Goal: Transaction & Acquisition: Purchase product/service

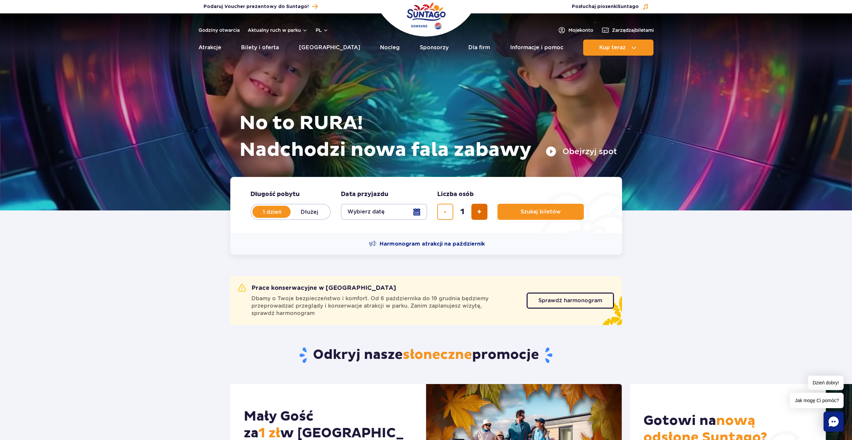
click at [481, 206] on button "dodaj bilet" at bounding box center [479, 212] width 16 height 16
type input "2"
click at [421, 209] on button "Wybierz datę" at bounding box center [384, 212] width 86 height 16
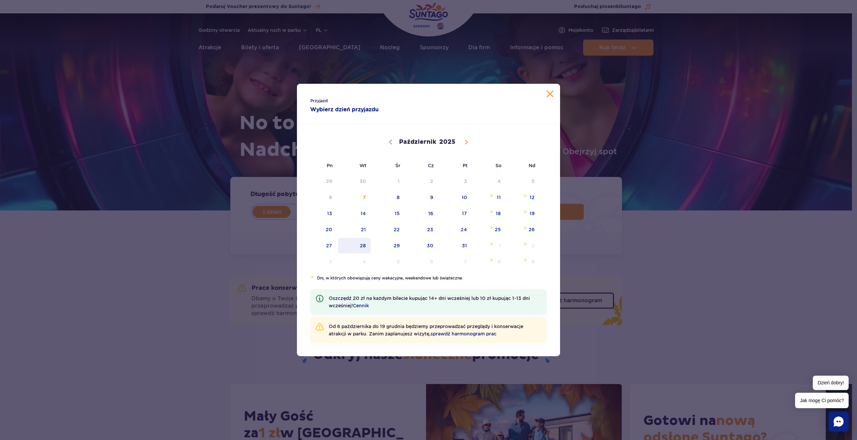
click at [364, 244] on span "28" at bounding box center [354, 245] width 34 height 15
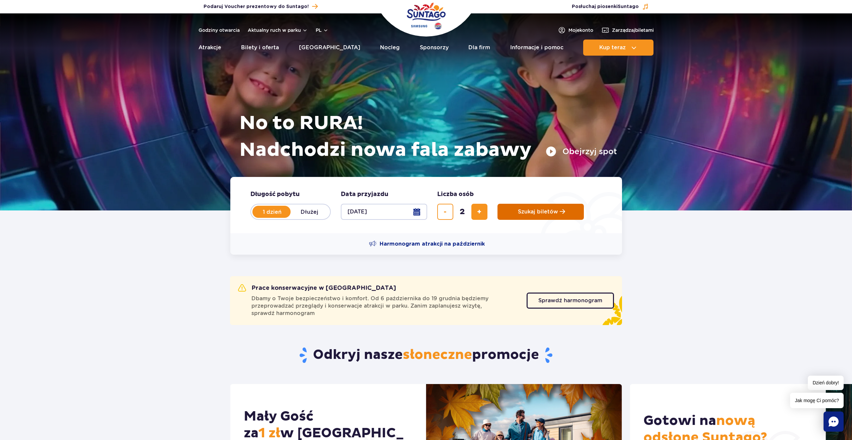
click at [543, 217] on button "Szukaj biletów" at bounding box center [540, 212] width 86 height 16
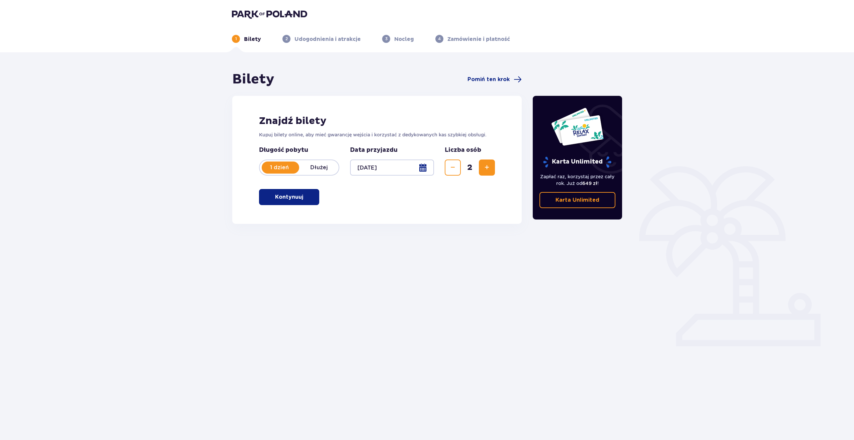
click at [306, 196] on span "button" at bounding box center [305, 197] width 8 height 8
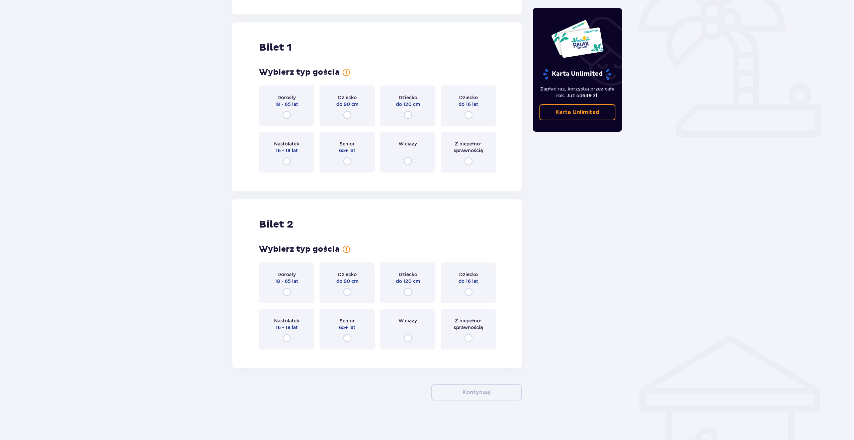
scroll to position [210, 0]
click at [299, 101] on div "Dorosły 18 - 65 lat" at bounding box center [286, 105] width 55 height 41
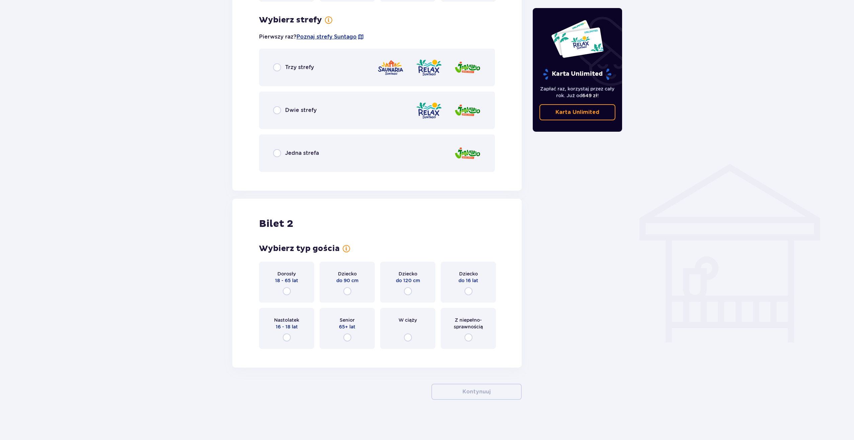
click at [324, 68] on div "Trzy strefy" at bounding box center [377, 67] width 236 height 37
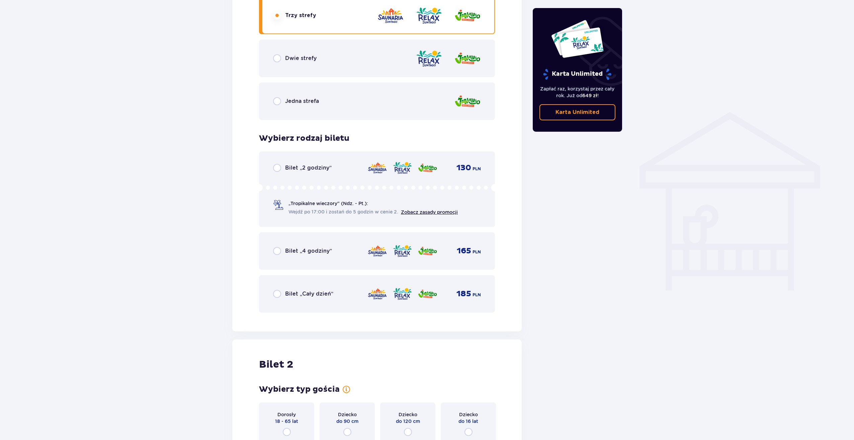
scroll to position [356, 0]
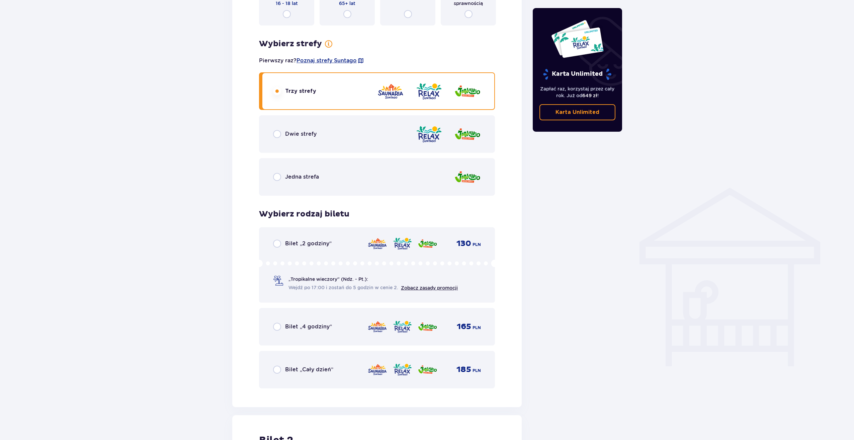
click at [321, 133] on div "Dwie strefy" at bounding box center [377, 133] width 236 height 37
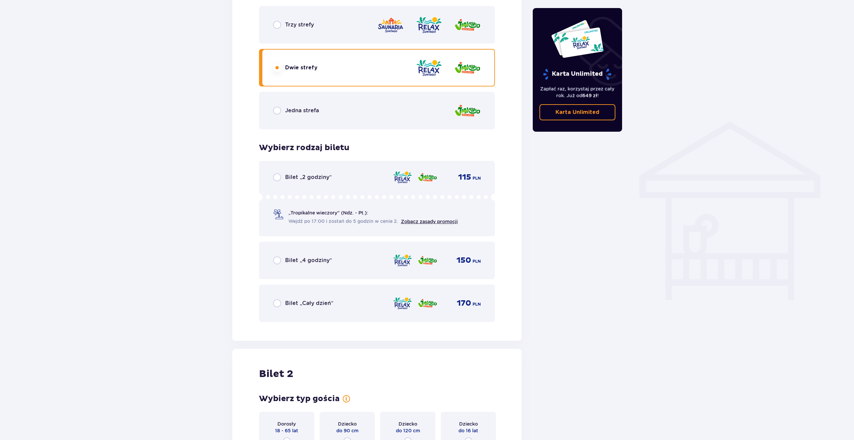
scroll to position [423, 0]
click at [322, 306] on div "Bilet „Cały dzień”" at bounding box center [303, 302] width 60 height 8
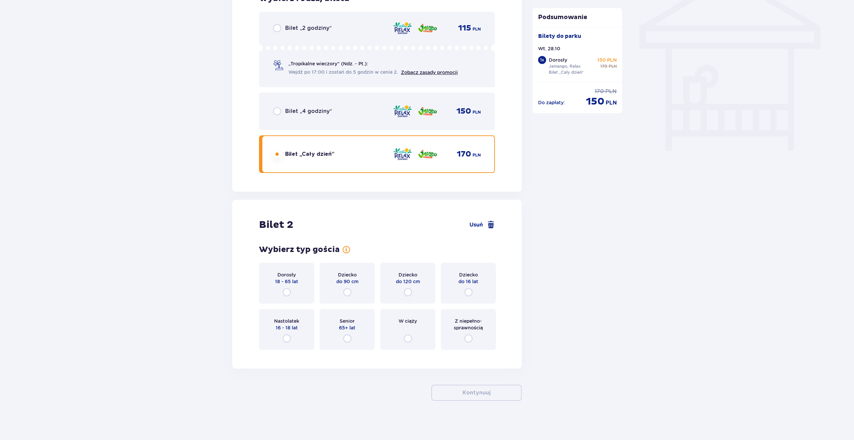
scroll to position [572, 0]
click at [301, 287] on div "Dorosły 18 - 65 lat" at bounding box center [286, 281] width 55 height 41
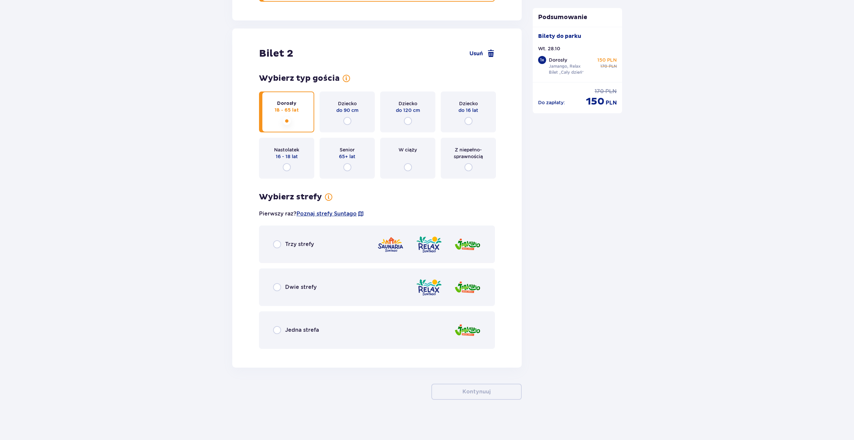
click at [334, 279] on div "Dwie strefy" at bounding box center [377, 286] width 236 height 37
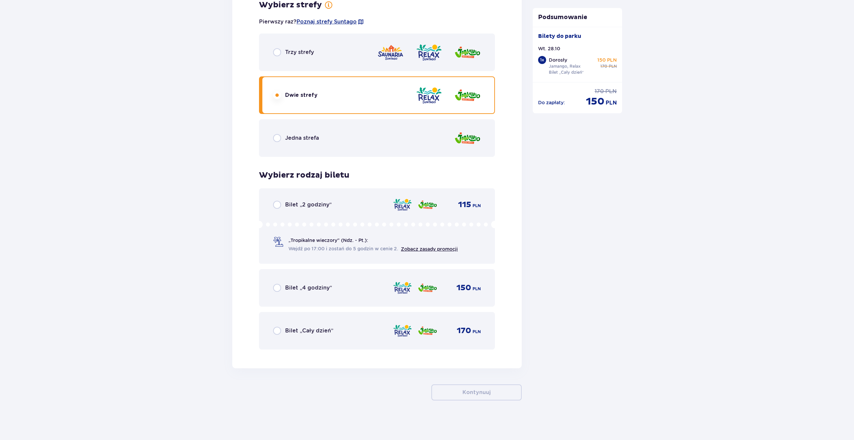
scroll to position [935, 0]
click at [317, 320] on div "Bilet „Cały dzień” 170 PLN" at bounding box center [377, 329] width 236 height 37
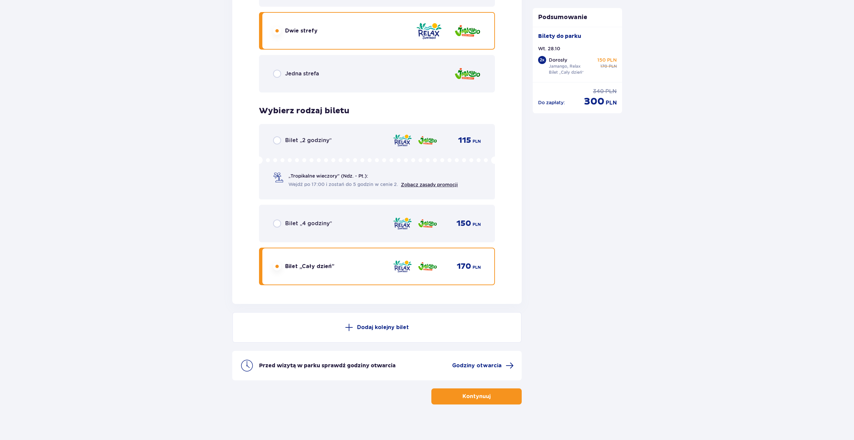
scroll to position [1003, 0]
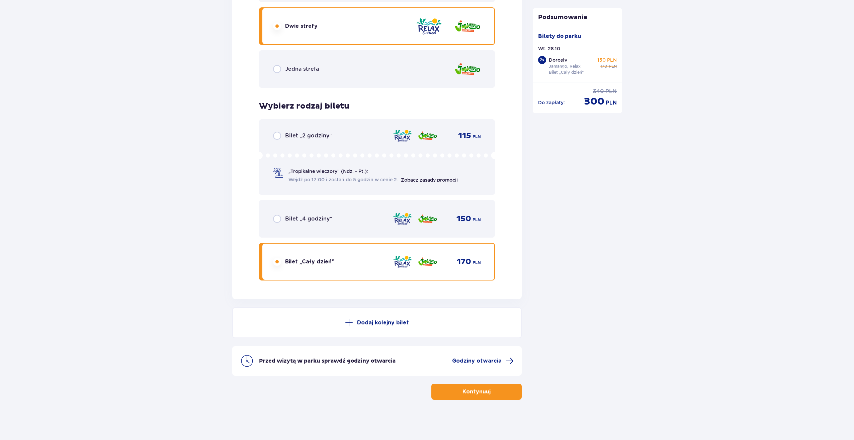
click at [447, 389] on button "Kontynuuj" at bounding box center [477, 391] width 90 height 16
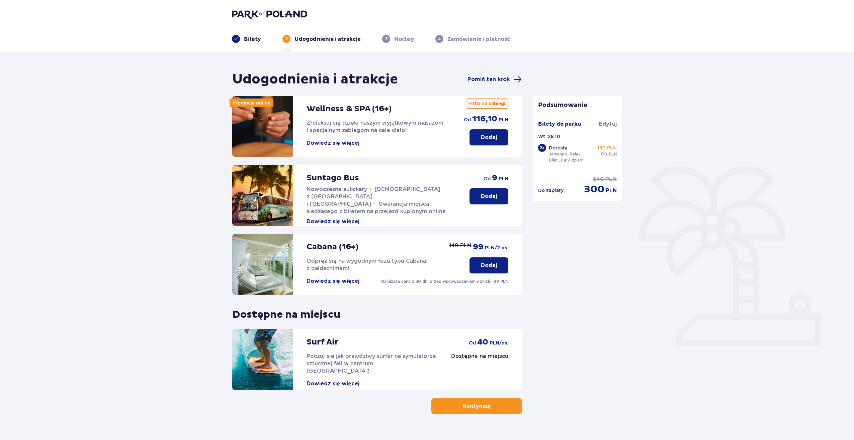
drag, startPoint x: 252, startPoint y: 142, endPoint x: 326, endPoint y: 113, distance: 79.9
drag, startPoint x: 326, startPoint y: 113, endPoint x: 331, endPoint y: 109, distance: 6.2
drag, startPoint x: 331, startPoint y: 109, endPoint x: 514, endPoint y: 140, distance: 185.1
click at [514, 140] on div "Wellness & SPA (16+) Zrelaksuj się dzięki naszym wyjątkowym masażom i specjalny…" at bounding box center [377, 126] width 290 height 61
click at [500, 138] on button "Dodaj" at bounding box center [489, 137] width 39 height 16
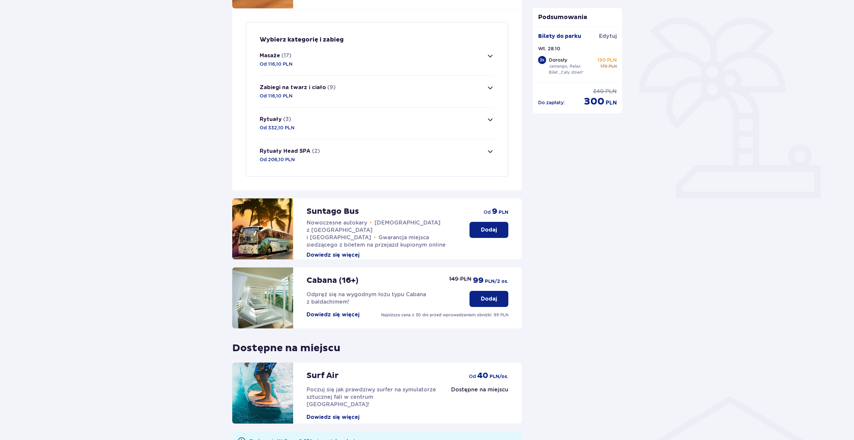
scroll to position [162, 0]
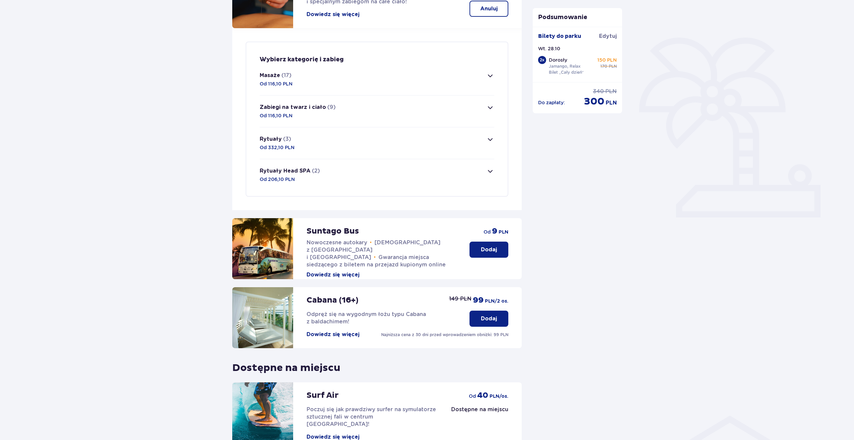
click at [407, 84] on button "Masaże (17) Od 116,10 PLN" at bounding box center [377, 79] width 235 height 31
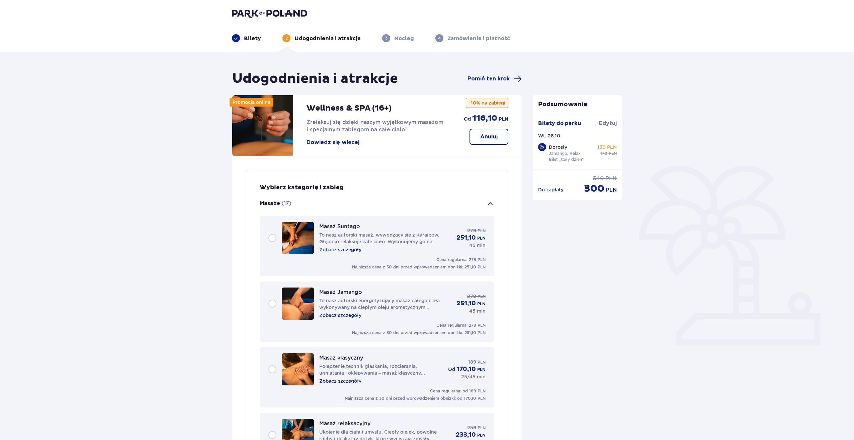
scroll to position [0, 0]
click at [447, 200] on button "Masaże (17)" at bounding box center [377, 204] width 235 height 24
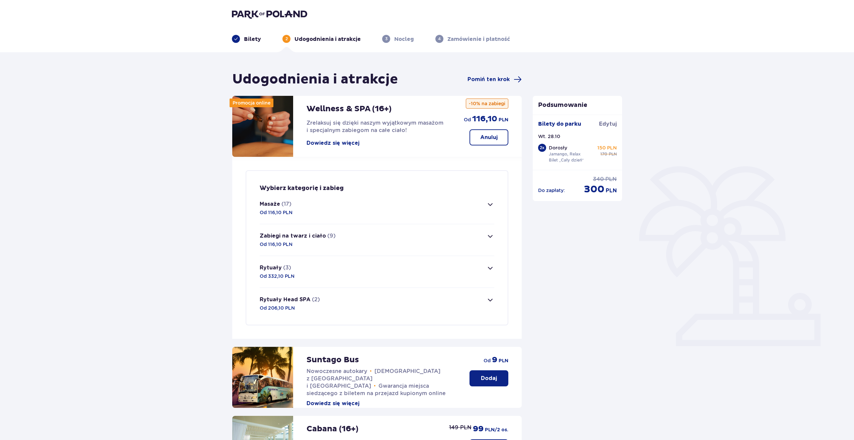
click at [636, 246] on div "Udogodnienia i atrakcje Pomiń ten krok Promocja online Wellness & SPA (16+) Zre…" at bounding box center [427, 357] width 854 height 610
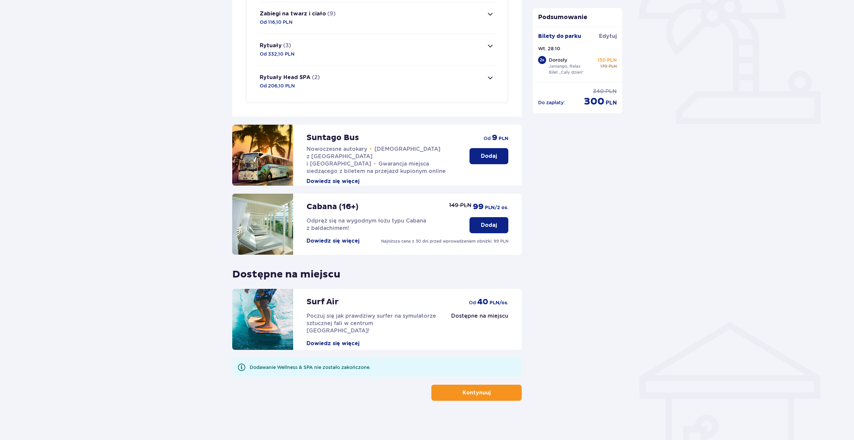
scroll to position [223, 0]
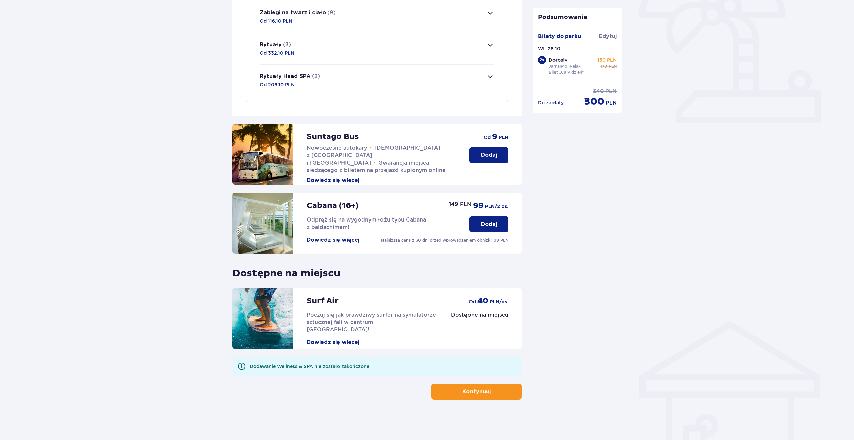
click at [469, 393] on button "Kontynuuj" at bounding box center [477, 391] width 90 height 16
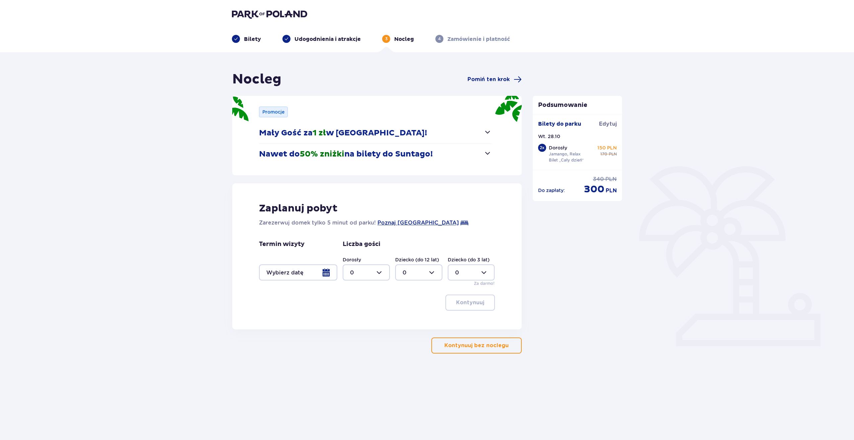
click at [404, 155] on p "Nawet do 50% zniżki na bilety do Suntago!" at bounding box center [346, 154] width 174 height 10
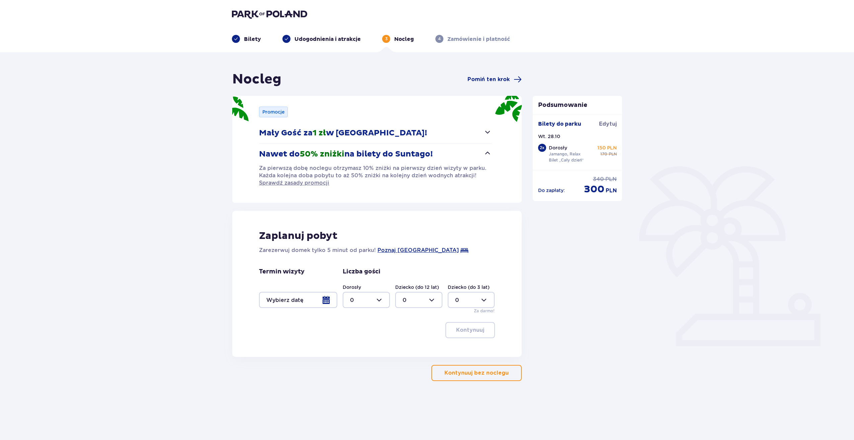
click at [404, 155] on p "Nawet do 50% zniżki na bilety do Suntago!" at bounding box center [346, 154] width 174 height 10
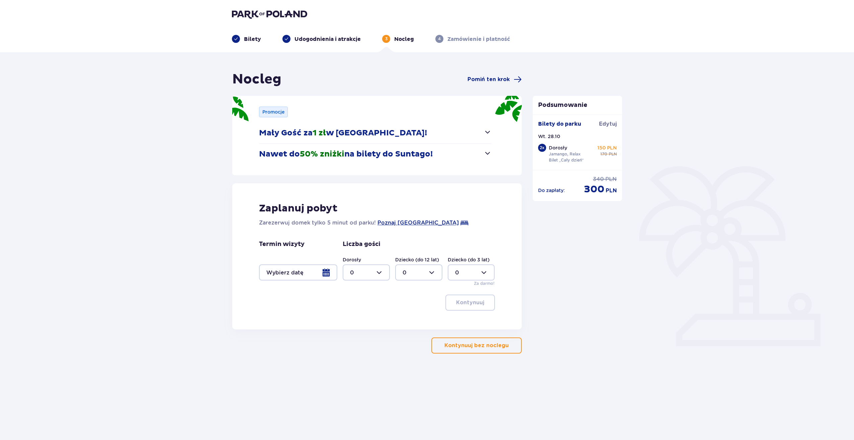
click at [541, 147] on div "2 x" at bounding box center [542, 148] width 8 height 8
click at [554, 148] on p "Dorosły" at bounding box center [558, 147] width 18 height 7
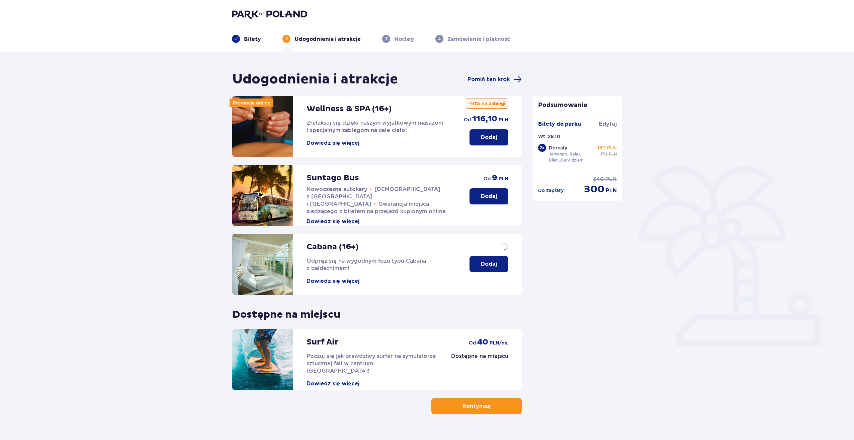
scroll to position [24, 0]
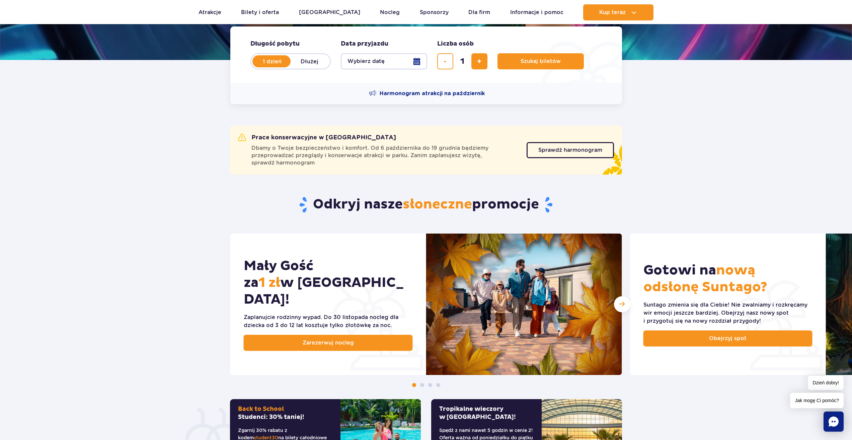
scroll to position [301, 0]
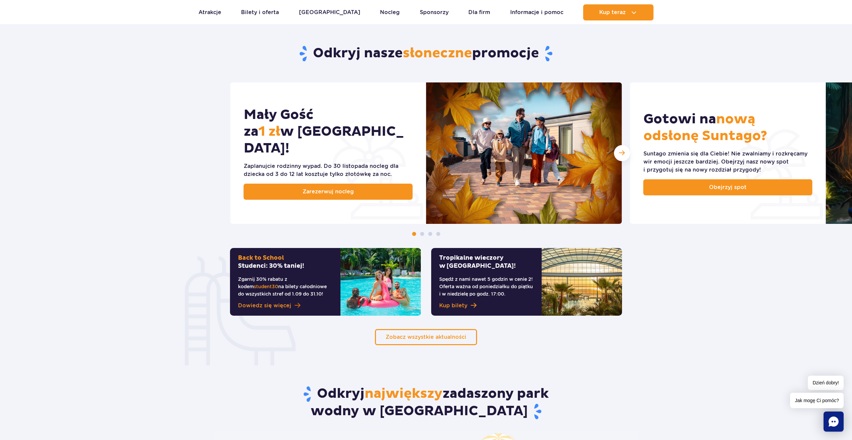
click at [284, 302] on span "Dowiedz się więcej" at bounding box center [264, 305] width 53 height 8
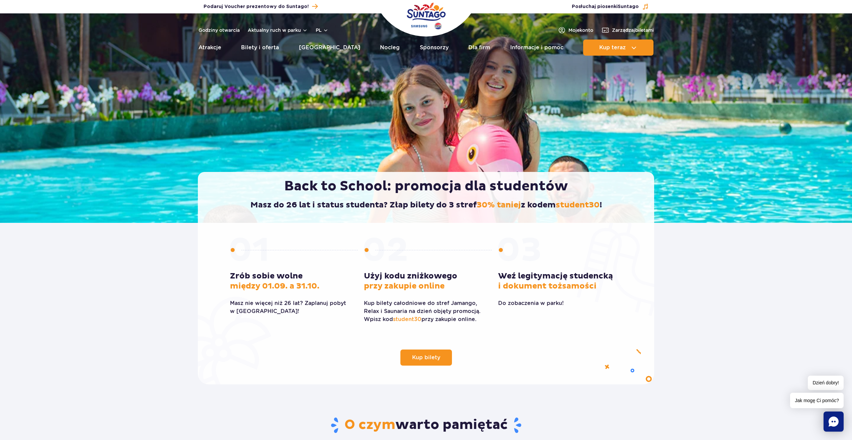
click at [401, 318] on span "student30" at bounding box center [407, 319] width 28 height 6
copy p "student30"
click at [430, 351] on link "Kup bilety" at bounding box center [426, 357] width 52 height 16
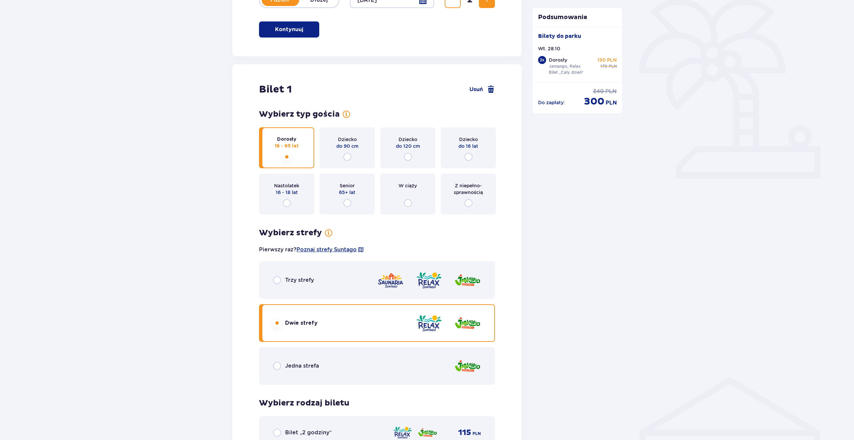
scroll to position [368, 0]
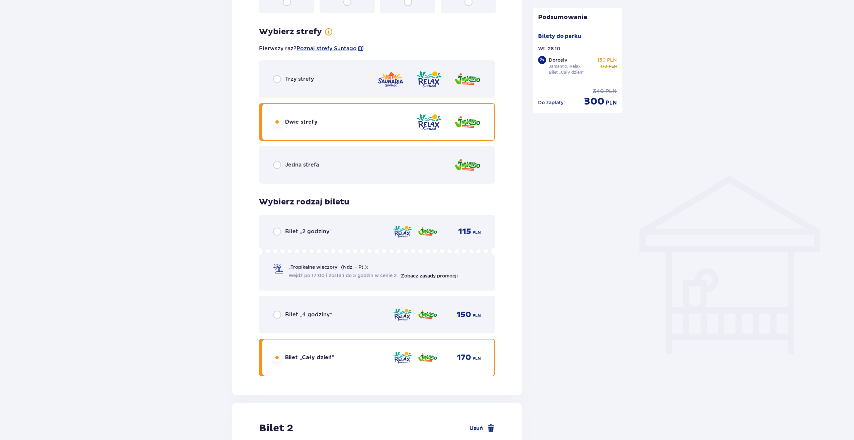
click at [383, 169] on div "Jedna strefa" at bounding box center [377, 164] width 236 height 37
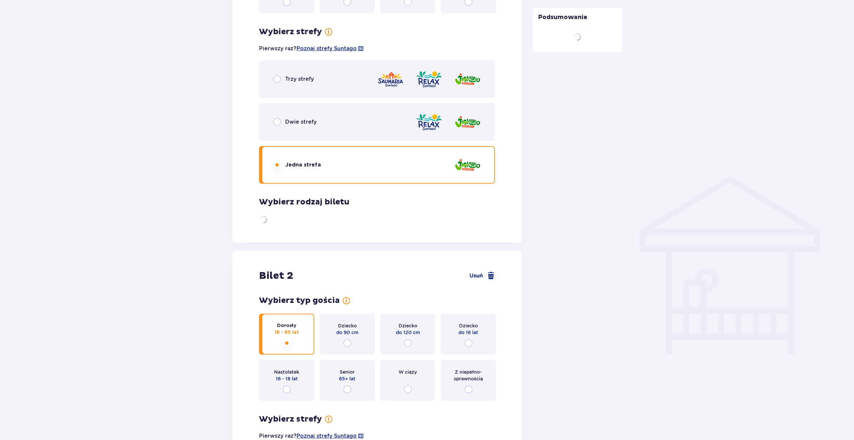
click at [354, 103] on div "Dwie strefy" at bounding box center [377, 121] width 236 height 37
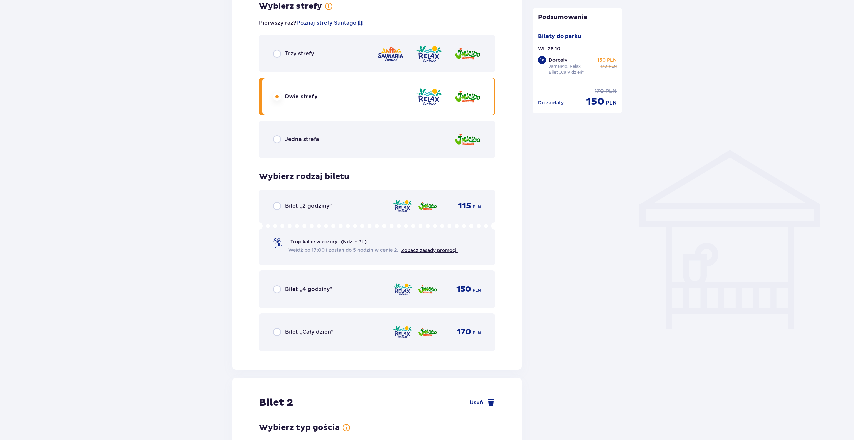
click at [358, 89] on div "Trzy strefy Dwie strefy Jedna strefa" at bounding box center [377, 96] width 236 height 123
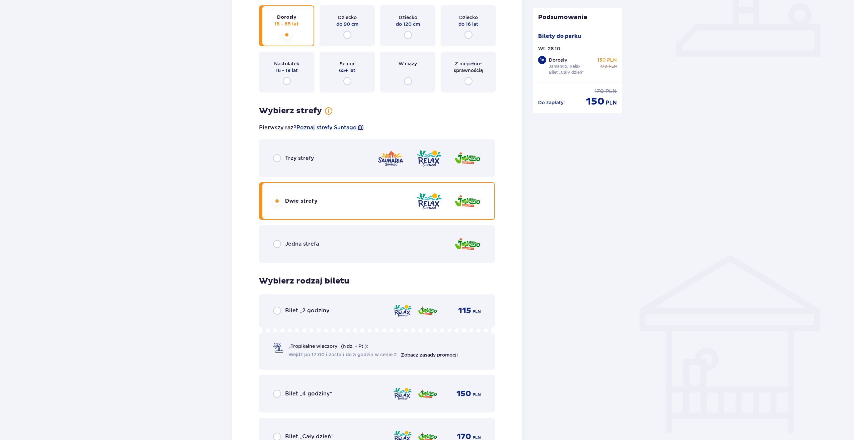
click at [347, 152] on div "Trzy strefy" at bounding box center [377, 157] width 236 height 37
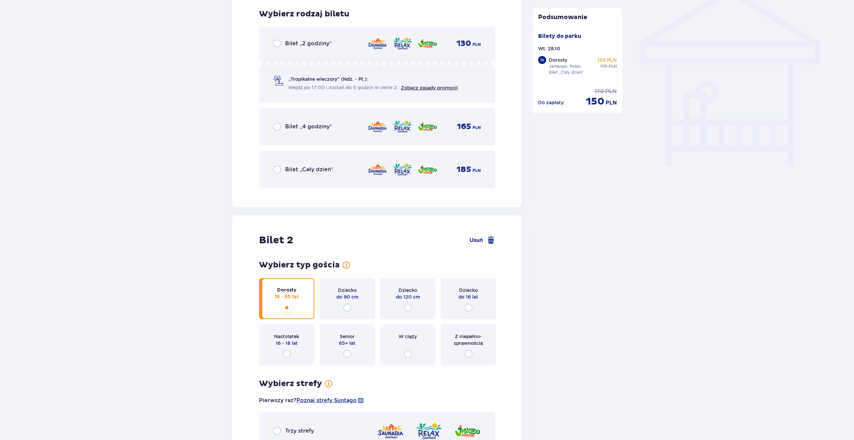
scroll to position [557, 0]
click at [330, 160] on div "Bilet „Cały dzień” 185 PLN" at bounding box center [377, 168] width 236 height 37
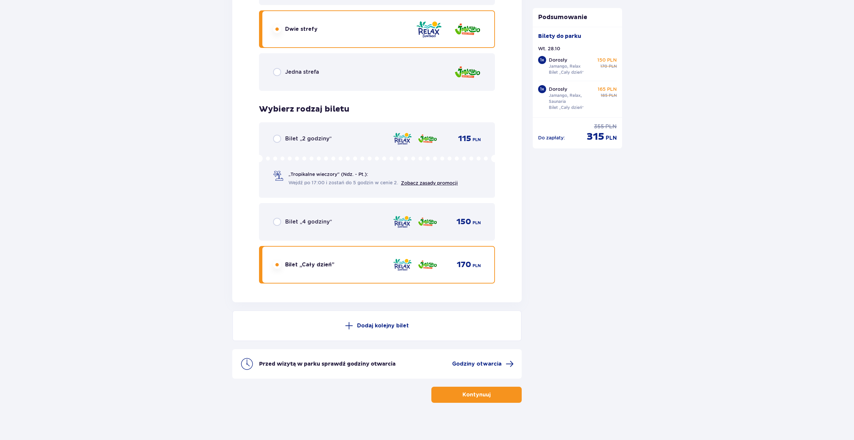
scroll to position [1003, 0]
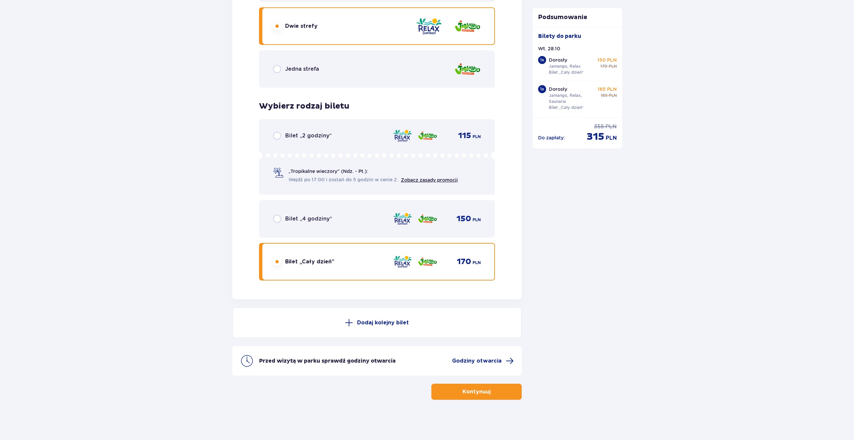
click at [447, 386] on button "Kontynuuj" at bounding box center [477, 391] width 90 height 16
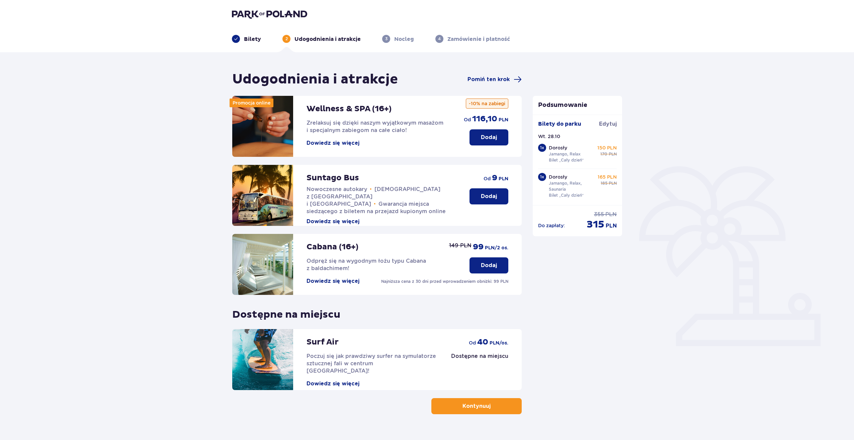
click at [560, 147] on p "Dorosły" at bounding box center [558, 147] width 18 height 7
click at [610, 122] on span "Edytuj" at bounding box center [608, 123] width 18 height 7
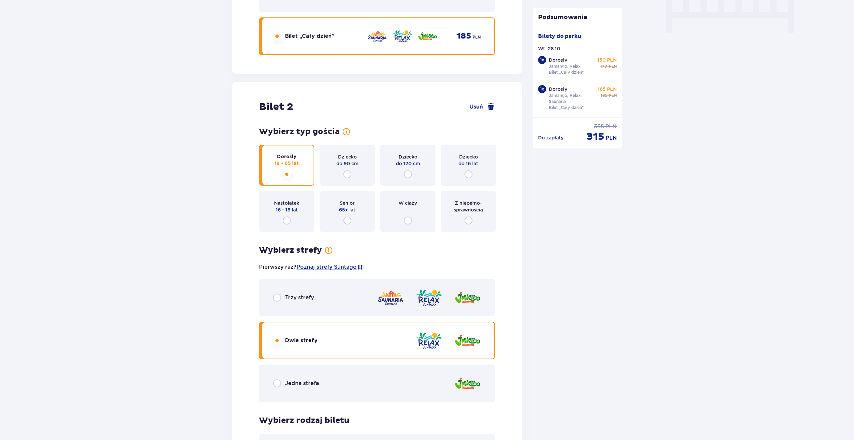
scroll to position [703, 0]
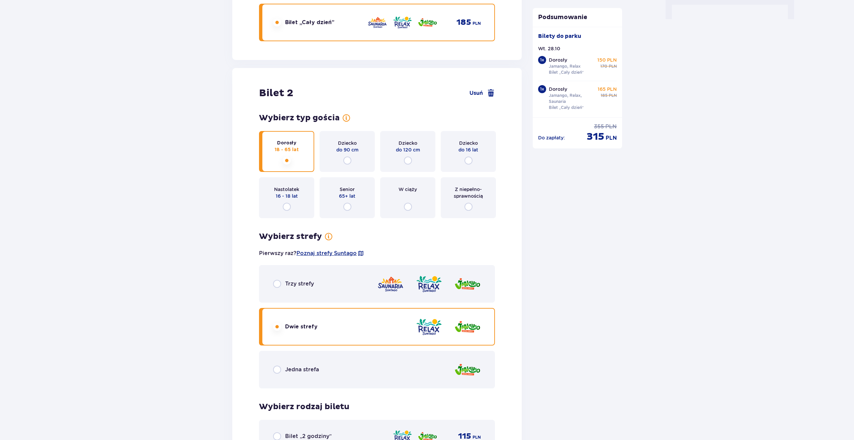
click at [346, 288] on div "Trzy strefy" at bounding box center [377, 283] width 236 height 37
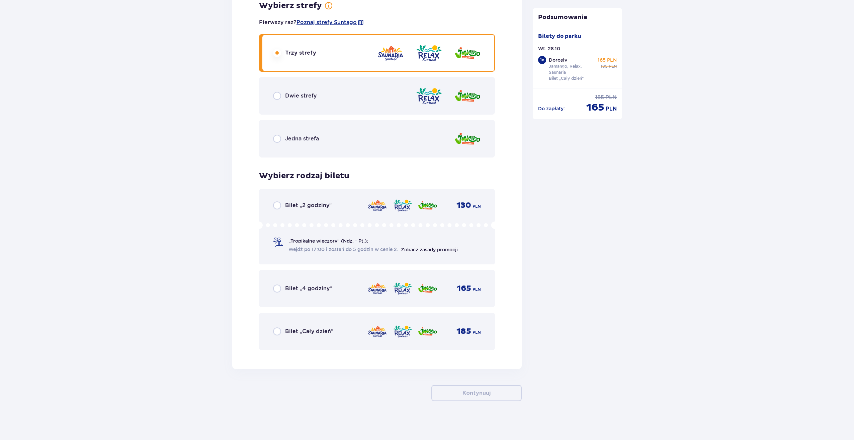
scroll to position [935, 0]
click at [351, 326] on div "Bilet „Cały dzień” 185 PLN" at bounding box center [377, 330] width 208 height 14
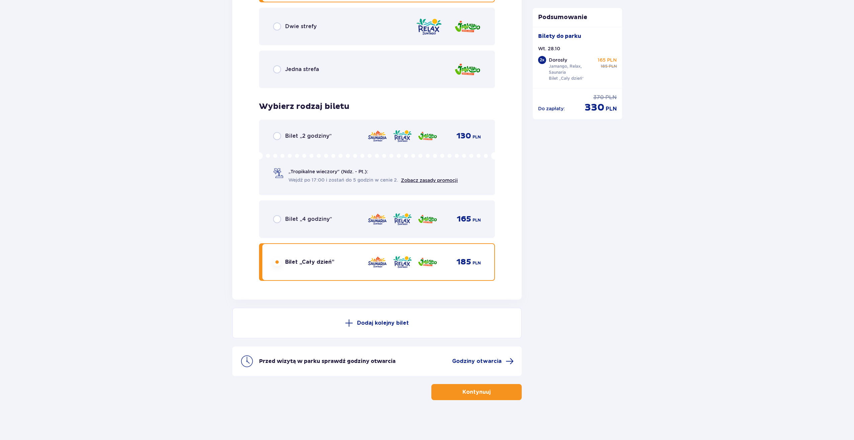
scroll to position [1003, 0]
click at [455, 391] on button "Kontynuuj" at bounding box center [477, 391] width 90 height 16
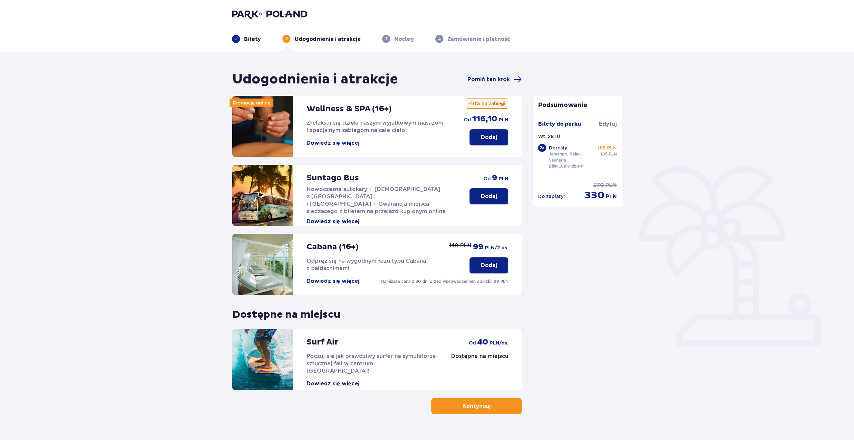
click at [455, 399] on button "Kontynuuj" at bounding box center [477, 406] width 90 height 16
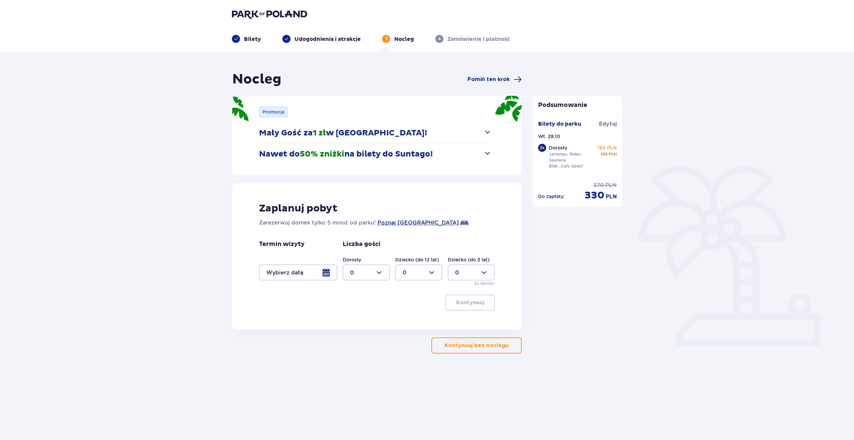
click at [319, 274] on div at bounding box center [298, 272] width 78 height 16
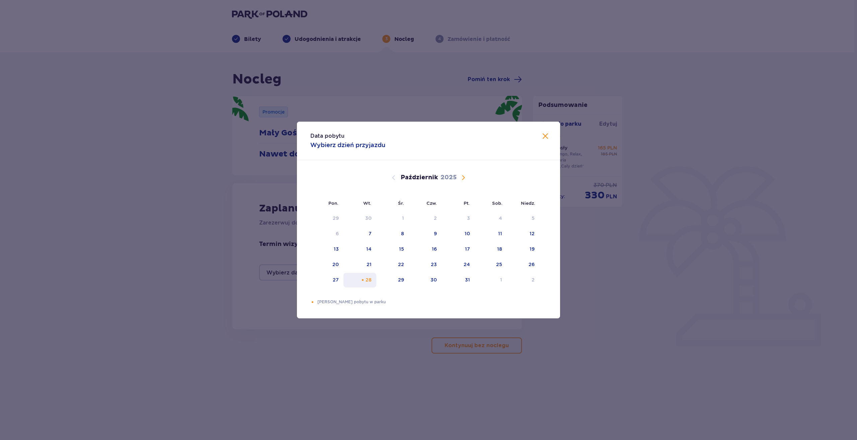
click at [370, 279] on div "28" at bounding box center [369, 279] width 6 height 7
click at [544, 135] on span "Zamknij" at bounding box center [545, 136] width 8 height 8
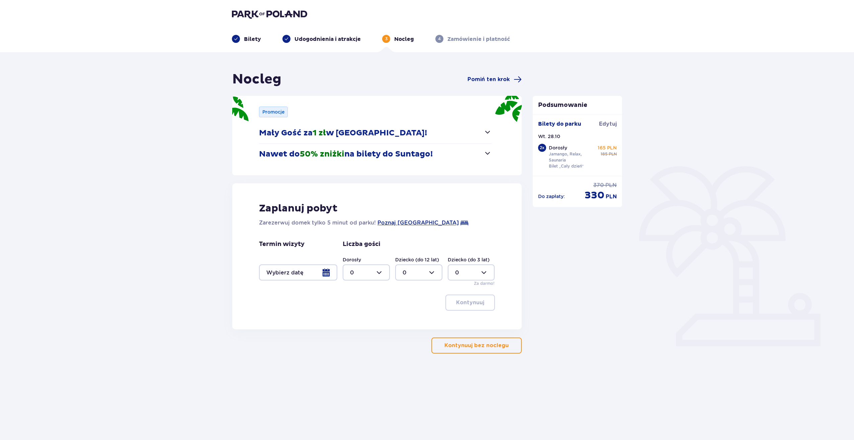
click at [377, 276] on div at bounding box center [366, 272] width 47 height 16
click at [479, 78] on span "Pomiń ten krok" at bounding box center [489, 79] width 42 height 7
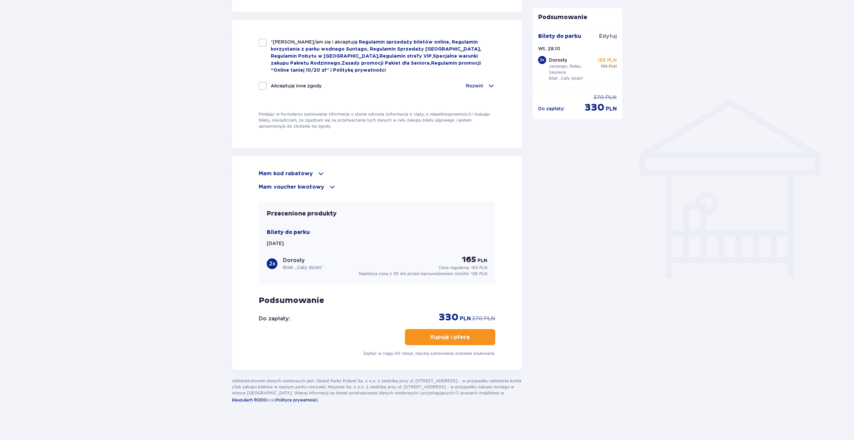
scroll to position [447, 0]
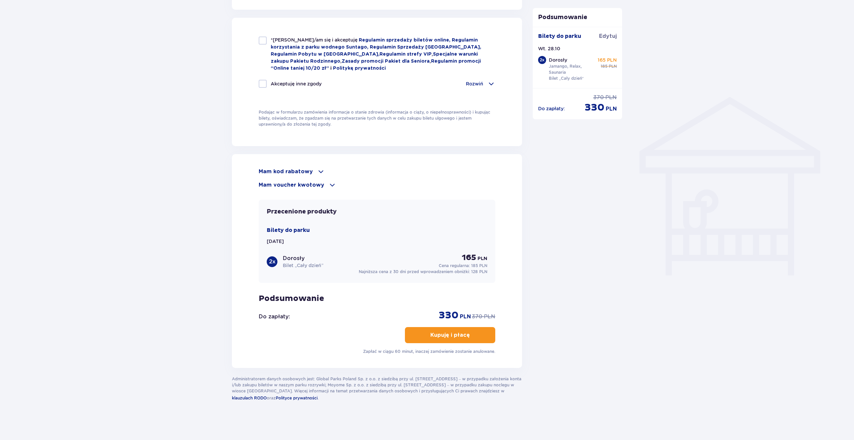
click at [312, 172] on div "Mam kod rabatowy" at bounding box center [377, 171] width 237 height 8
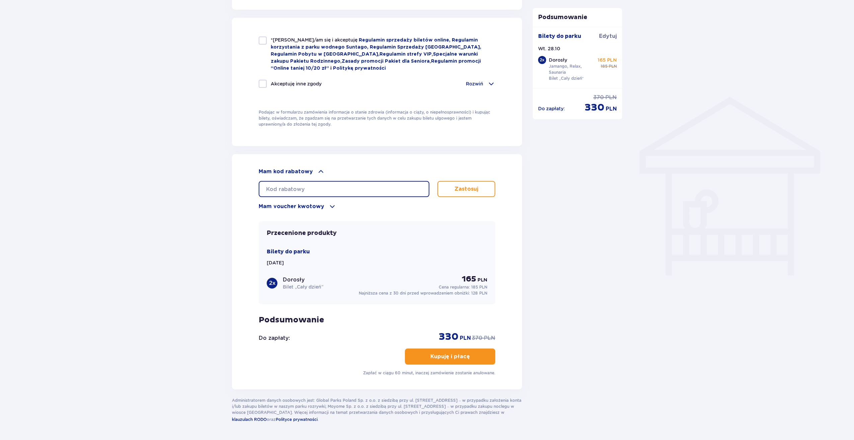
click at [308, 191] on input "text" at bounding box center [344, 189] width 171 height 16
paste input "student30"
type input "student30"
click at [454, 190] on button "Zastosuj" at bounding box center [467, 189] width 58 height 16
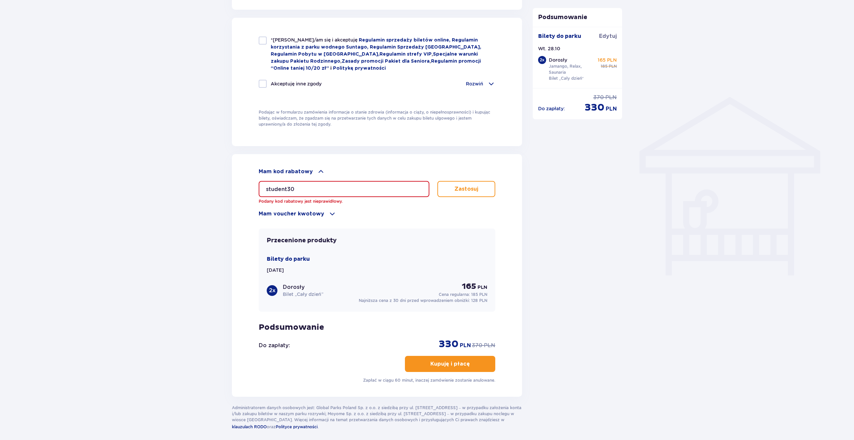
click at [322, 211] on div "Mam voucher kwotowy" at bounding box center [377, 214] width 237 height 8
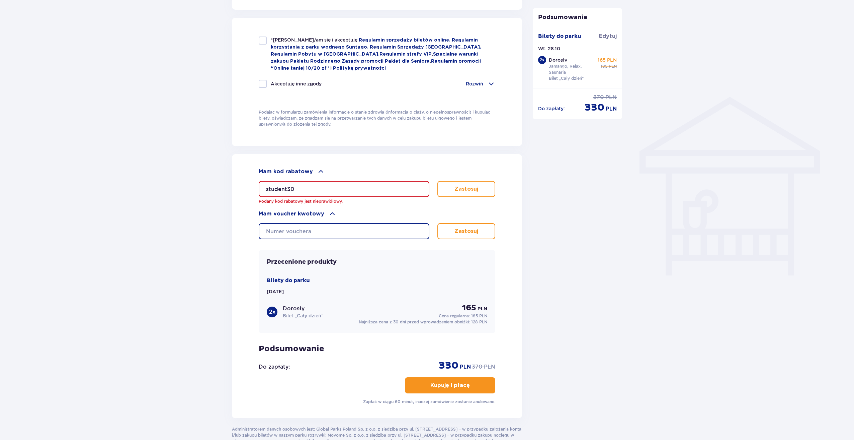
click at [325, 224] on input "text" at bounding box center [344, 231] width 171 height 16
click at [327, 192] on input "student30" at bounding box center [344, 189] width 171 height 16
click at [591, 71] on p "Jamango, Relax, Saunaria" at bounding box center [572, 69] width 46 height 12
click at [557, 64] on p "Jamango, Relax, Saunaria" at bounding box center [572, 69] width 46 height 12
click at [544, 60] on div "2 x" at bounding box center [542, 60] width 8 height 8
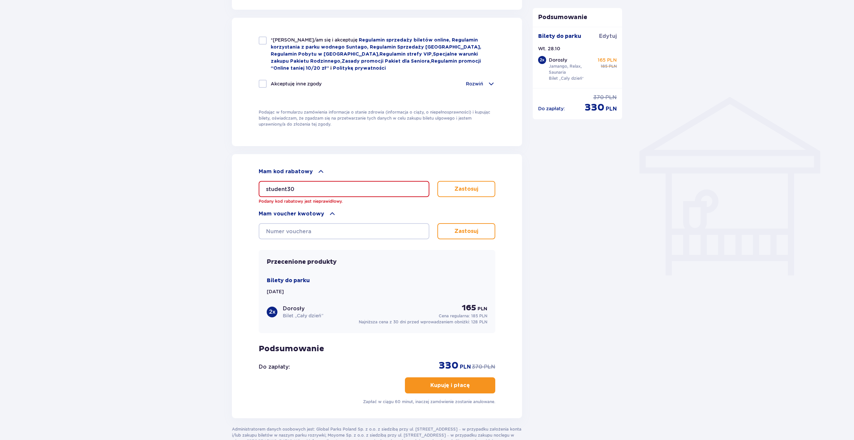
click at [448, 184] on button "Zastosuj" at bounding box center [467, 189] width 58 height 16
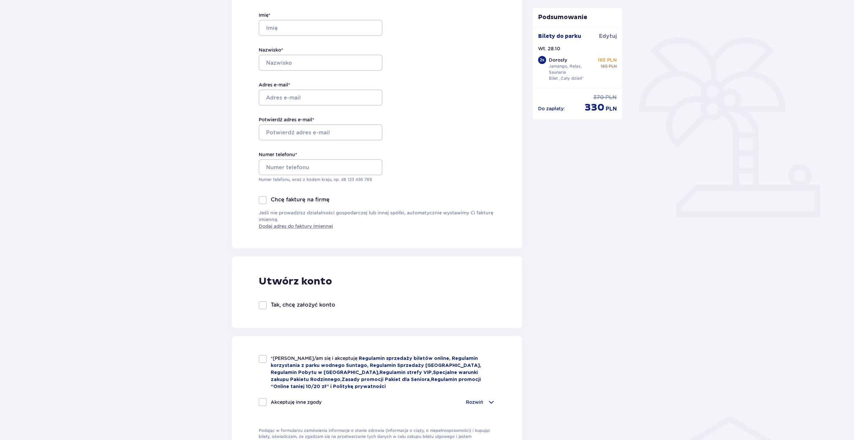
scroll to position [0, 0]
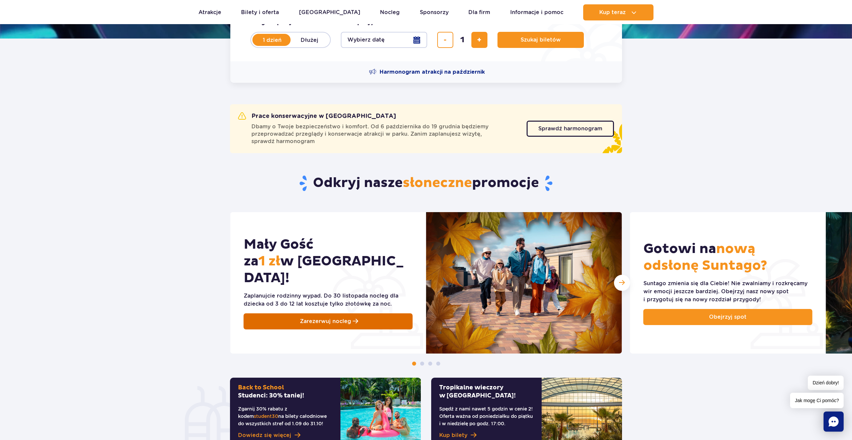
scroll to position [335, 0]
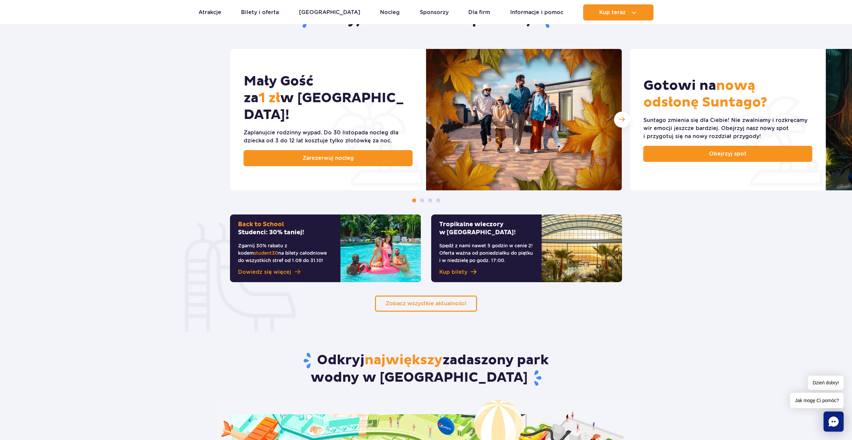
click at [282, 272] on span "Dowiedz się więcej" at bounding box center [264, 272] width 53 height 8
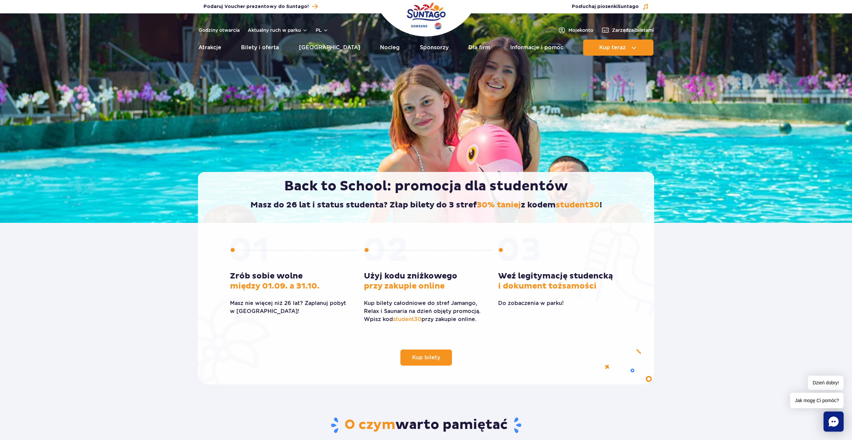
click at [412, 318] on span "student30" at bounding box center [407, 319] width 28 height 6
copy p "student30"
click at [428, 355] on span "Kup bilety" at bounding box center [421, 357] width 28 height 5
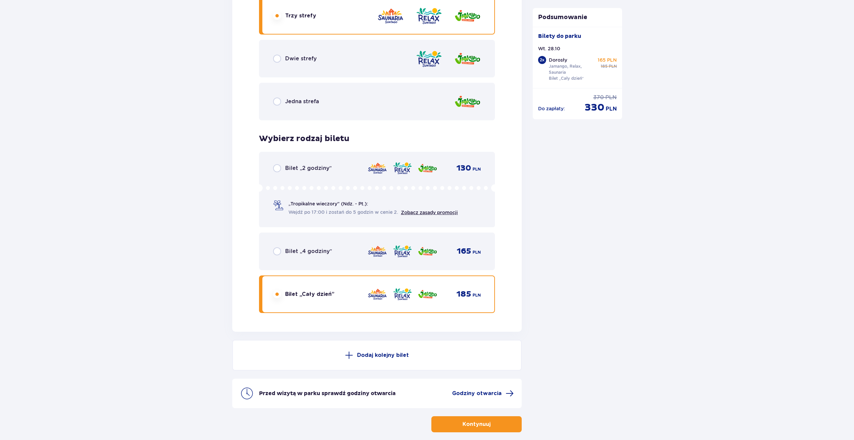
scroll to position [1003, 0]
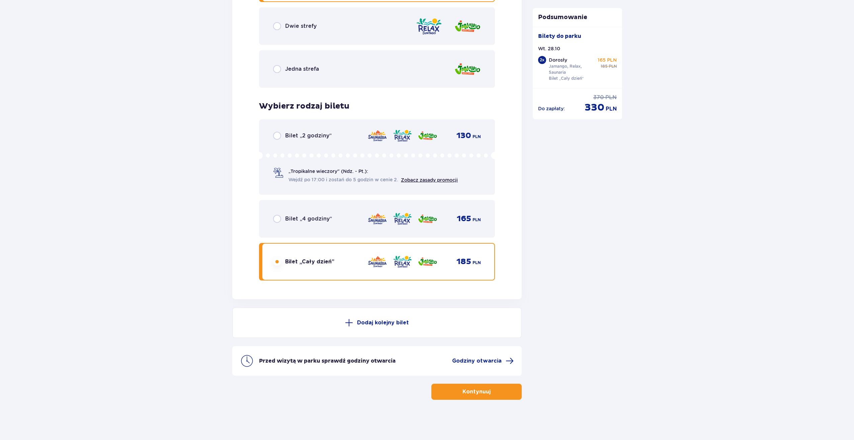
click at [469, 386] on button "Kontynuuj" at bounding box center [477, 391] width 90 height 16
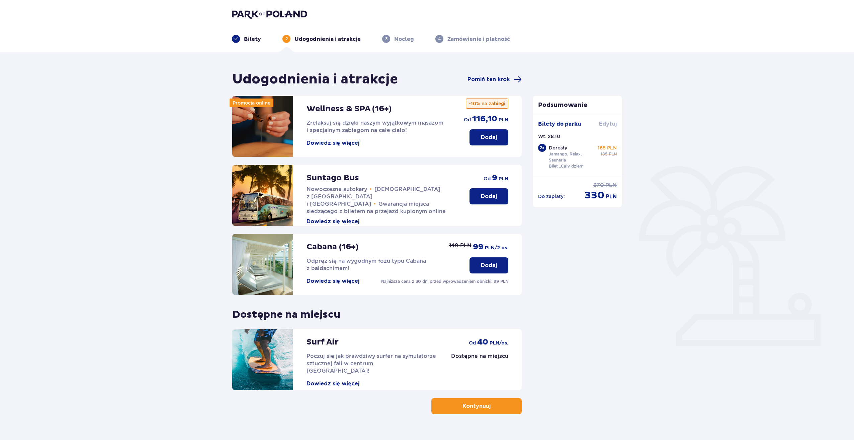
click at [600, 123] on span "Edytuj" at bounding box center [608, 123] width 18 height 7
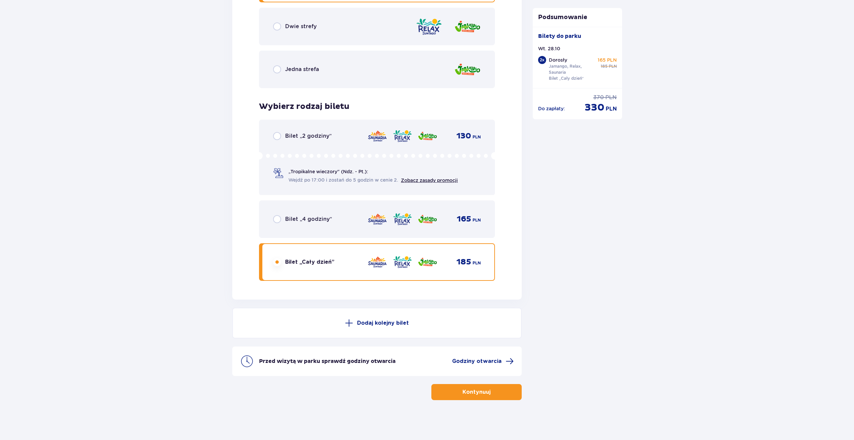
scroll to position [1003, 0]
click at [458, 387] on button "Kontynuuj" at bounding box center [477, 391] width 90 height 16
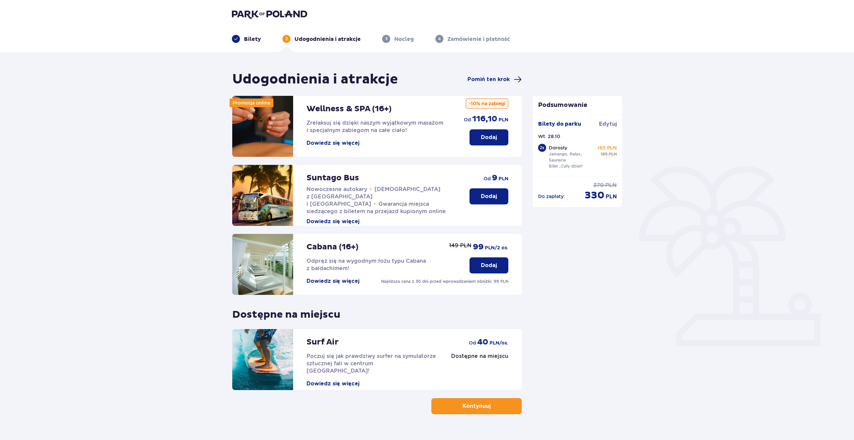
click at [452, 404] on button "Kontynuuj" at bounding box center [477, 406] width 90 height 16
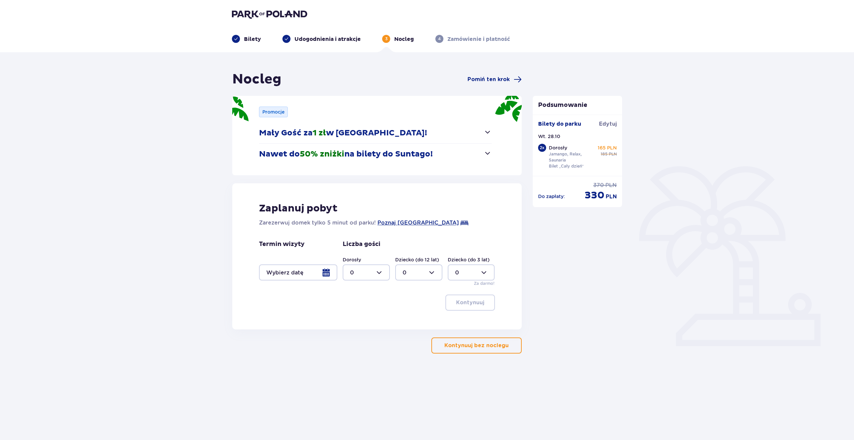
click at [506, 74] on div "Nocleg Pomiń ten krok" at bounding box center [377, 79] width 290 height 17
click at [505, 75] on div "Nocleg Pomiń ten krok" at bounding box center [377, 79] width 290 height 17
click at [504, 76] on span "Pomiń ten krok" at bounding box center [489, 79] width 42 height 7
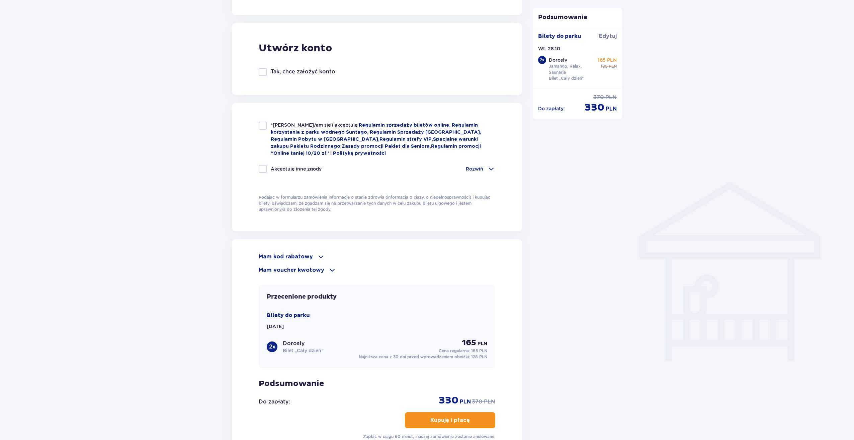
scroll to position [368, 0]
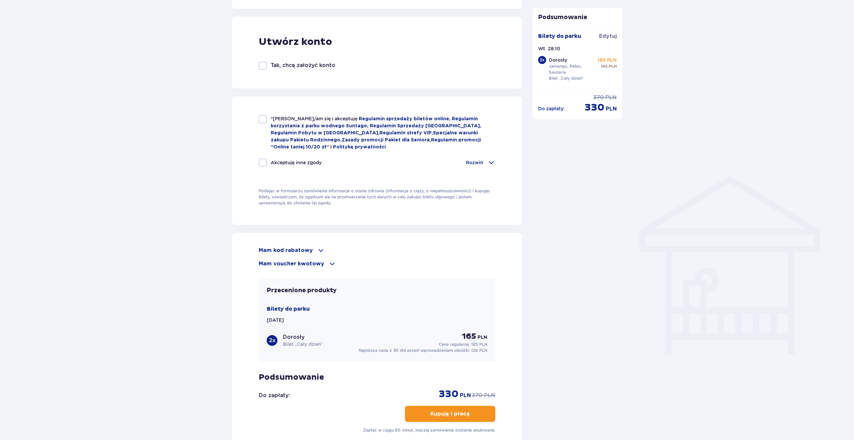
click at [304, 246] on p "Mam kod rabatowy" at bounding box center [286, 249] width 54 height 7
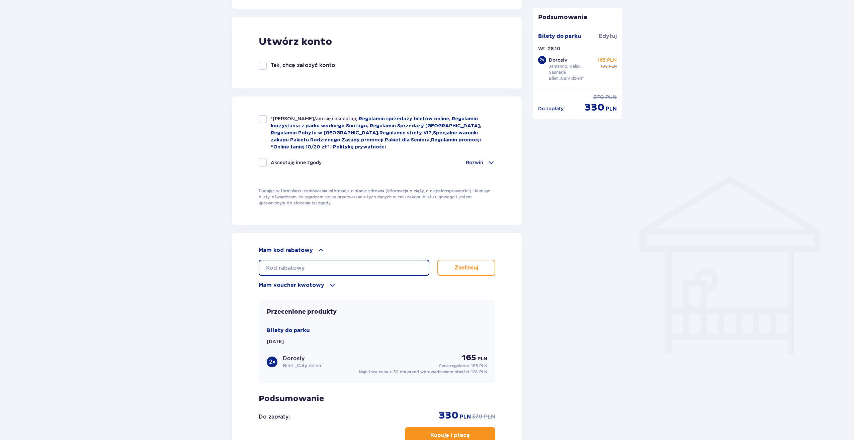
click at [309, 264] on input "text" at bounding box center [344, 267] width 171 height 16
paste input "student30"
click at [270, 266] on input "student30" at bounding box center [344, 267] width 171 height 16
click at [268, 269] on input "student30" at bounding box center [344, 267] width 171 height 16
click at [266, 269] on input "student30" at bounding box center [344, 267] width 171 height 16
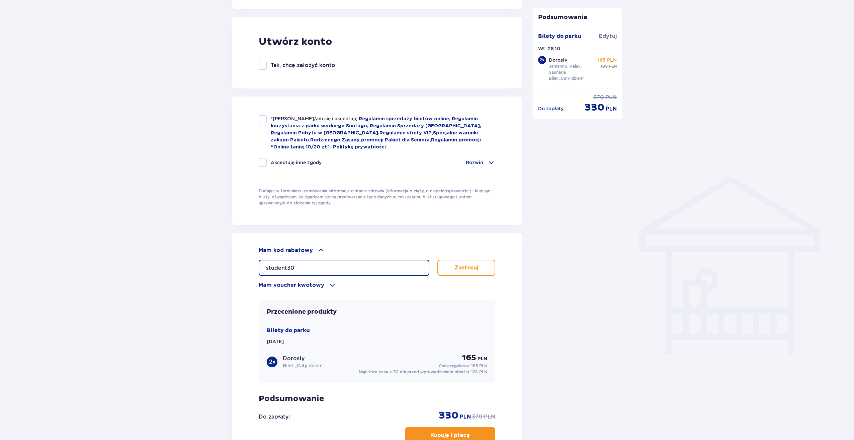
click at [302, 263] on input "student30" at bounding box center [344, 267] width 171 height 16
type input "student30"
click at [454, 260] on button "Zastosuj" at bounding box center [467, 267] width 58 height 16
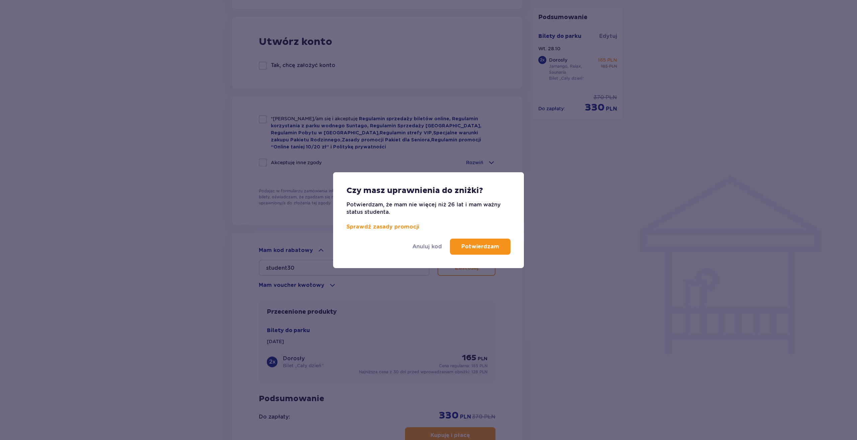
click at [462, 250] on button "Potwierdzam" at bounding box center [480, 246] width 61 height 16
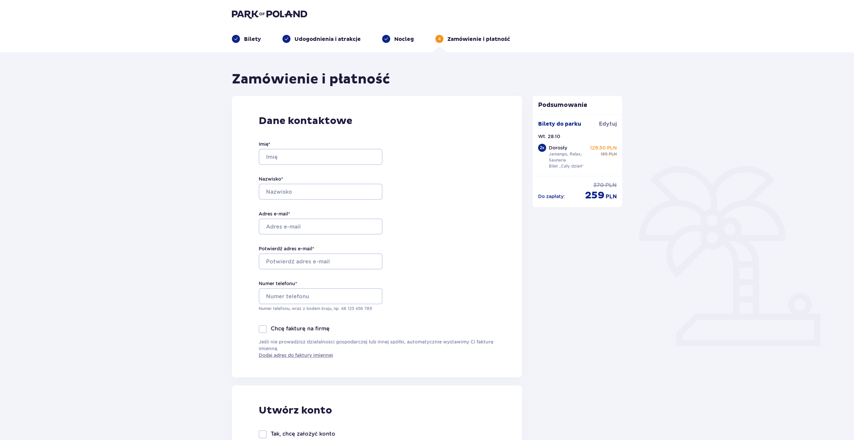
click at [250, 37] on p "Bilety" at bounding box center [252, 38] width 17 height 7
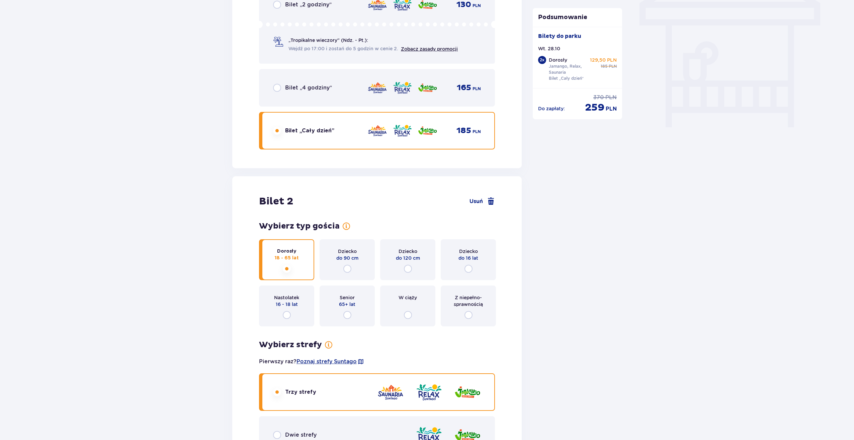
scroll to position [703, 0]
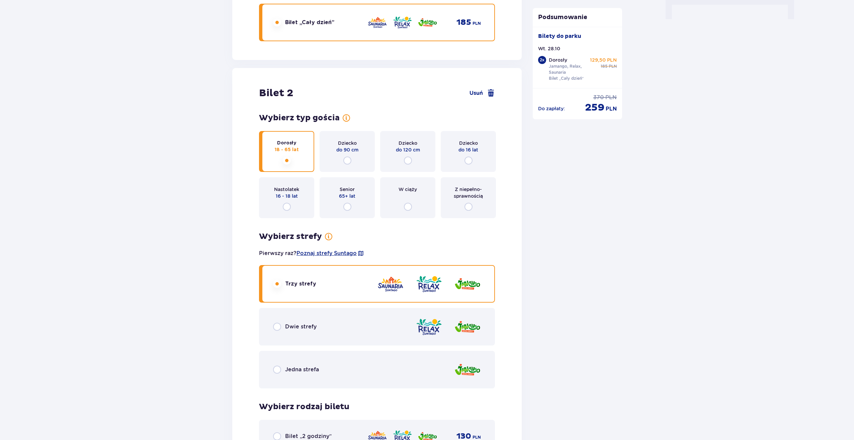
click at [392, 206] on div "W ciąży" at bounding box center [407, 197] width 55 height 41
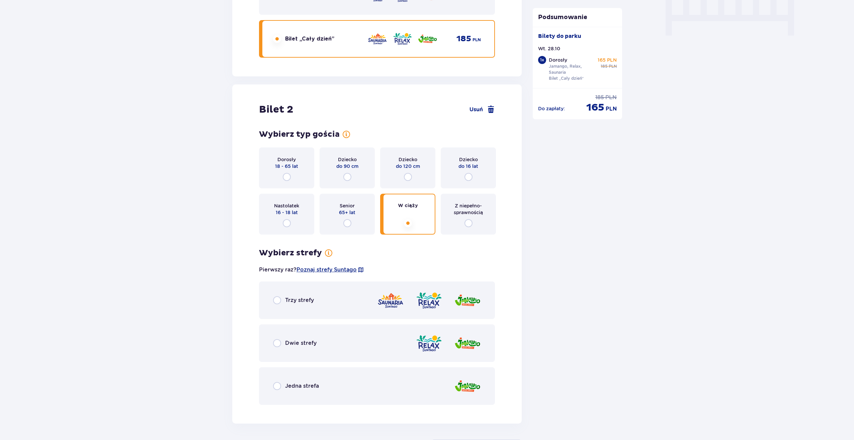
scroll to position [609, 0]
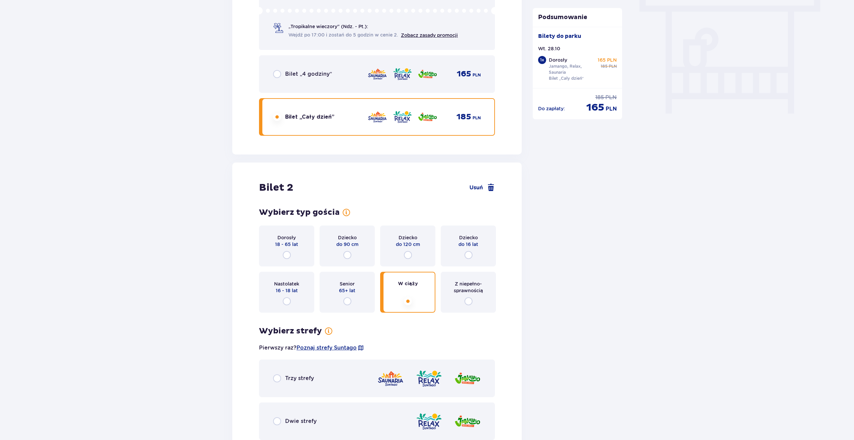
click at [361, 374] on div "Trzy strefy" at bounding box center [377, 377] width 236 height 37
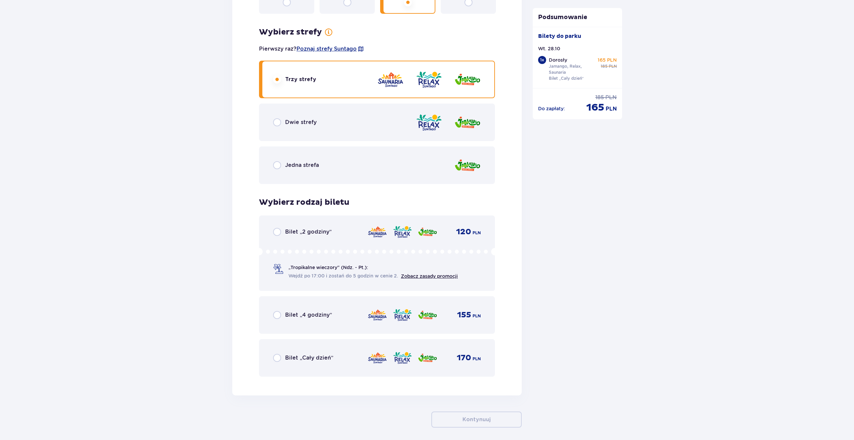
scroll to position [935, 0]
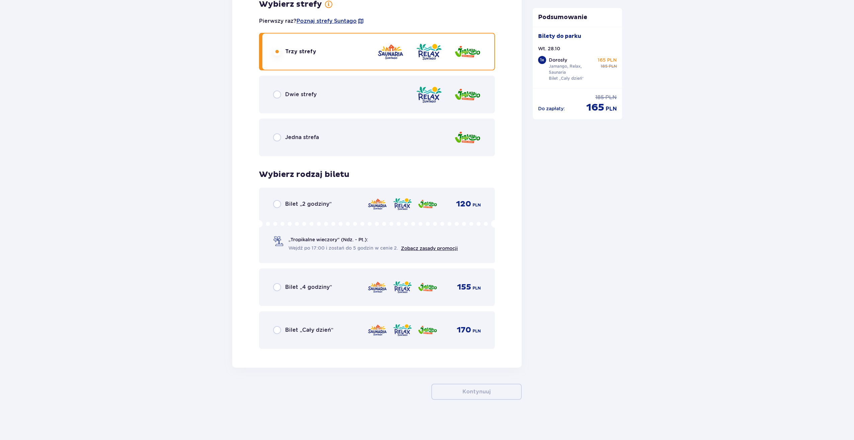
click at [325, 344] on div "Bilet „Cały dzień” 170 PLN" at bounding box center [377, 329] width 236 height 37
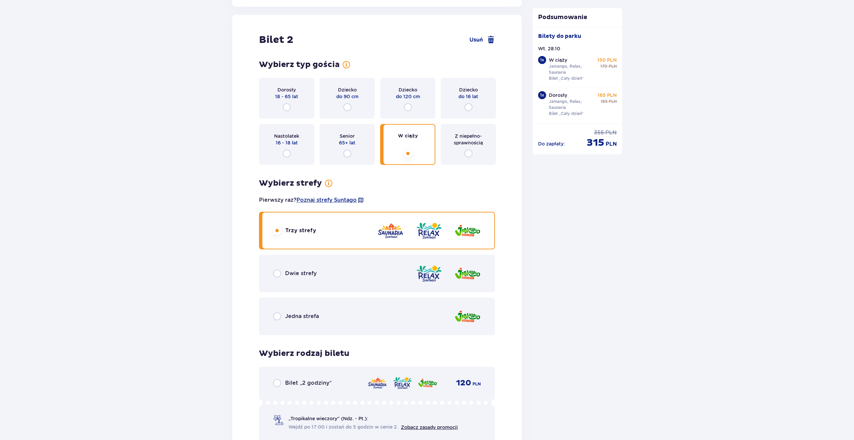
scroll to position [635, 0]
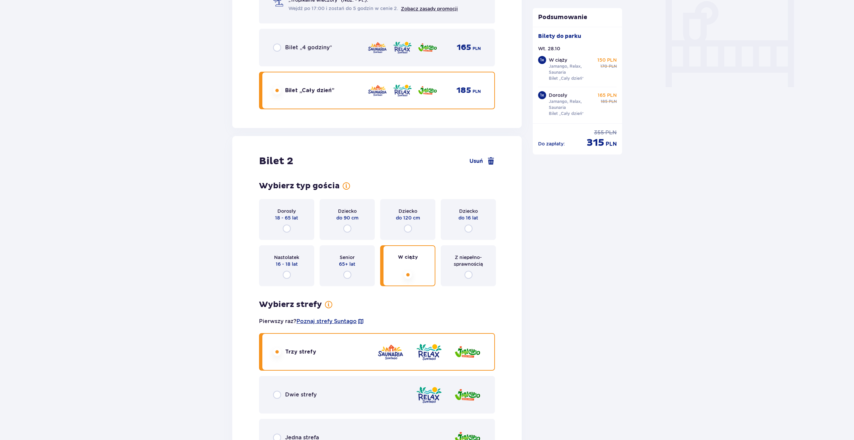
click at [287, 225] on input "radio" at bounding box center [287, 228] width 8 height 8
radio input "true"
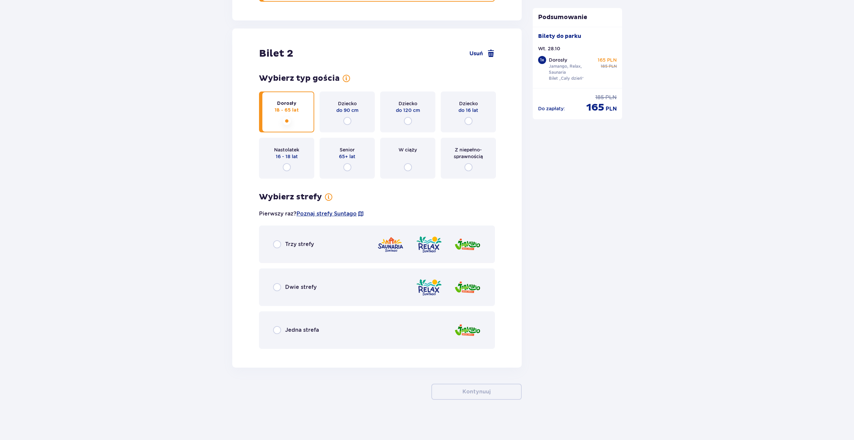
scroll to position [743, 0]
click at [305, 251] on div "Trzy strefy" at bounding box center [377, 243] width 236 height 37
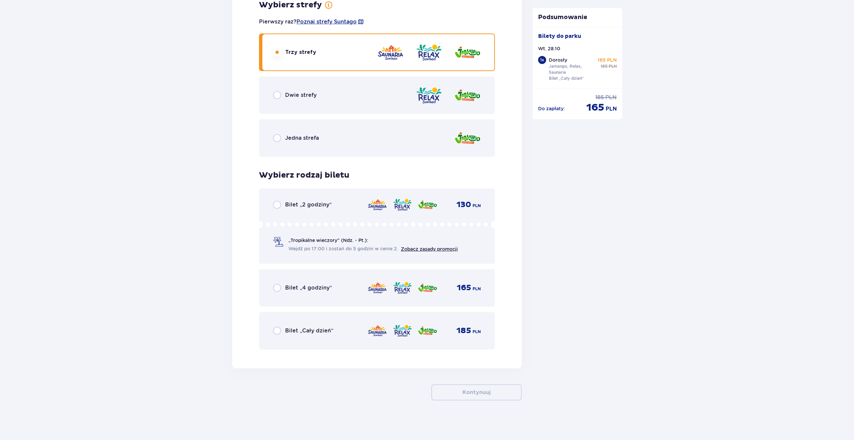
scroll to position [935, 0]
click at [326, 319] on div "Bilet „Cały dzień” 185 PLN" at bounding box center [377, 329] width 236 height 37
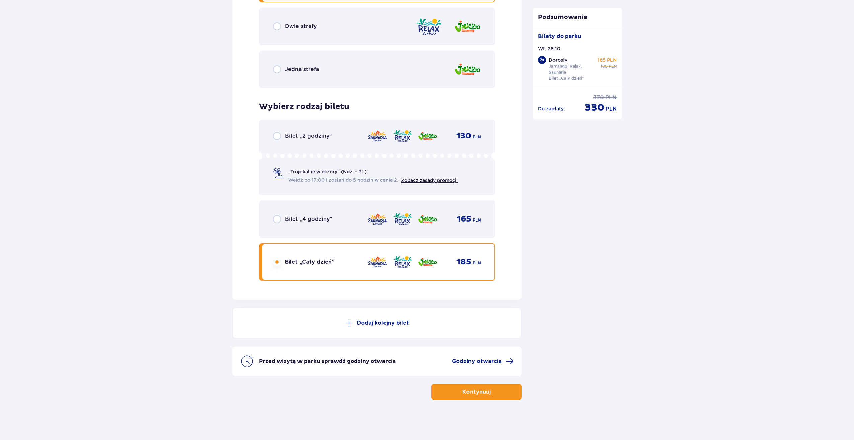
scroll to position [1003, 0]
click at [451, 390] on button "Kontynuuj" at bounding box center [477, 391] width 90 height 16
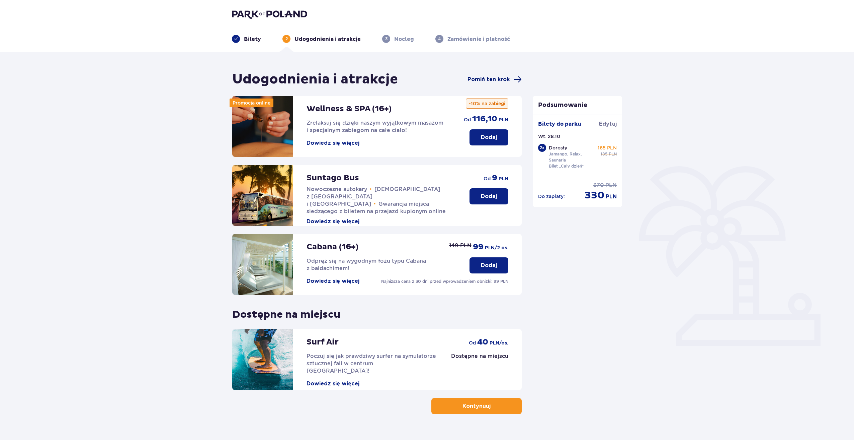
click at [486, 79] on span "Pomiń ten krok" at bounding box center [489, 79] width 42 height 7
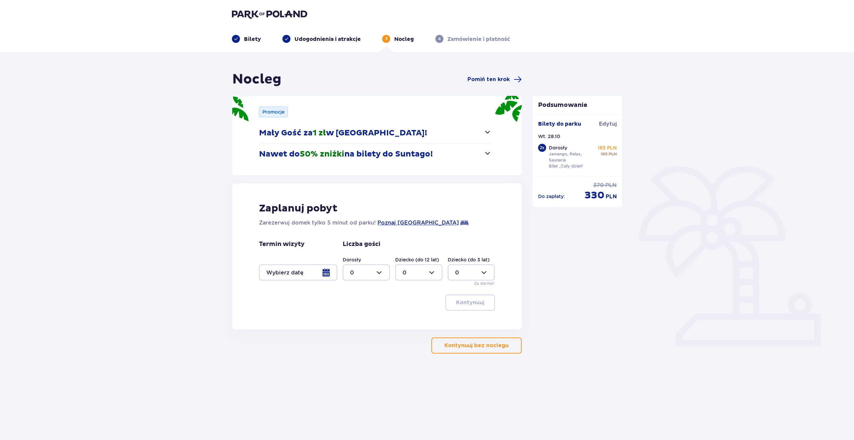
click at [326, 269] on div at bounding box center [298, 272] width 78 height 16
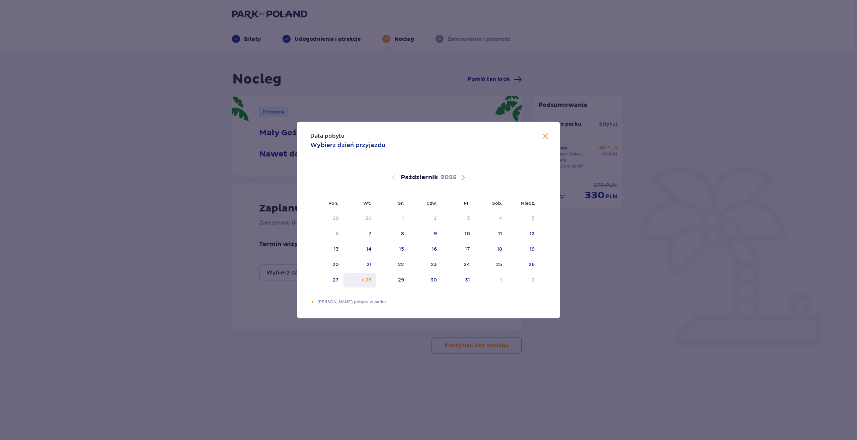
click at [372, 280] on div "28" at bounding box center [359, 279] width 33 height 15
click at [549, 136] on span "Zamknij" at bounding box center [545, 136] width 8 height 8
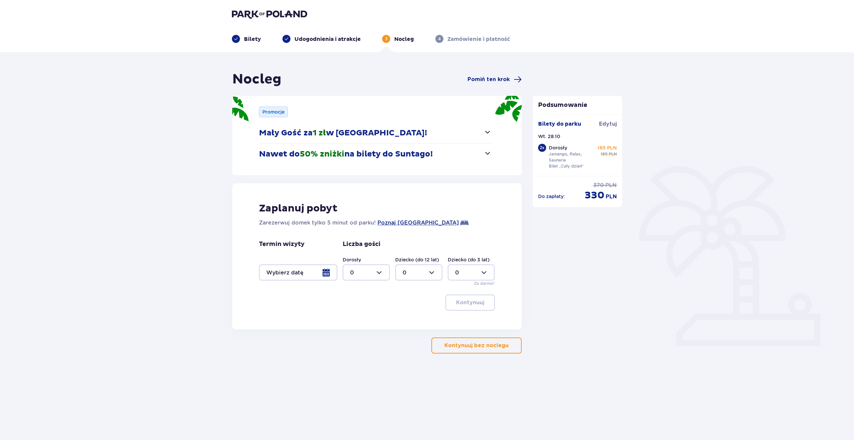
click at [483, 351] on button "Kontynuuj bez noclegu" at bounding box center [477, 345] width 90 height 16
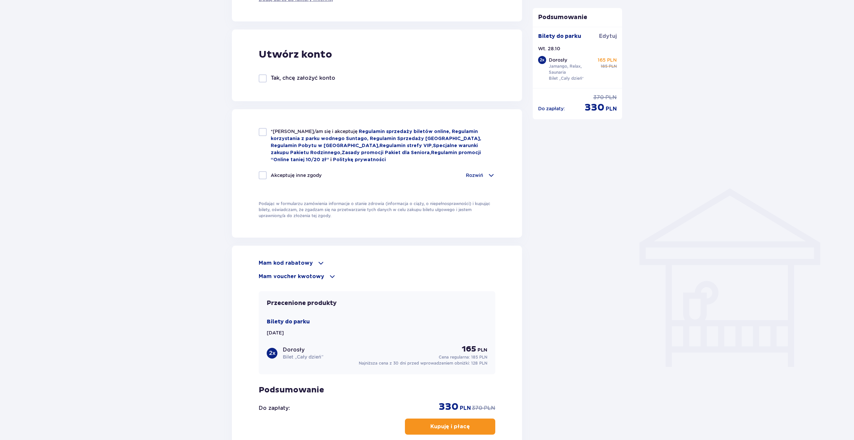
scroll to position [447, 0]
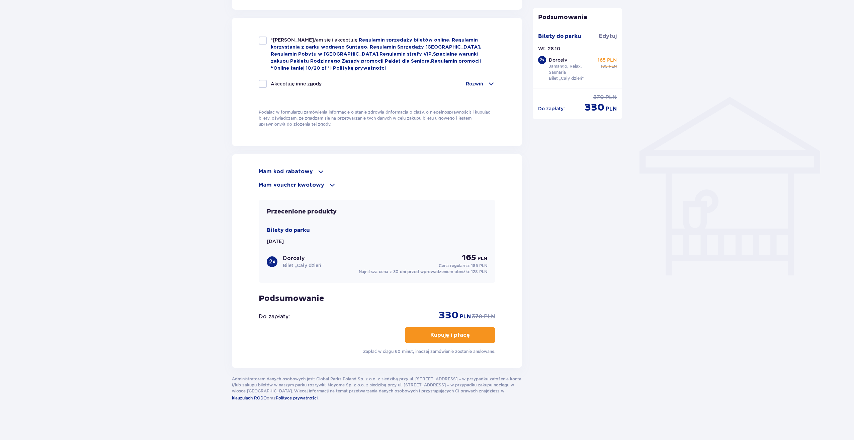
click at [304, 173] on p "Mam kod rabatowy" at bounding box center [286, 171] width 54 height 7
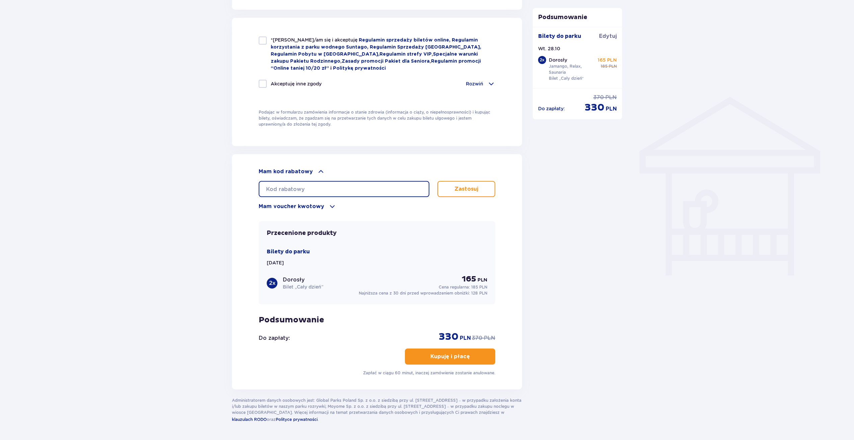
click at [290, 185] on input "text" at bounding box center [344, 189] width 171 height 16
type input "STUDENT30"
click at [483, 194] on button "Zastosuj" at bounding box center [467, 189] width 58 height 16
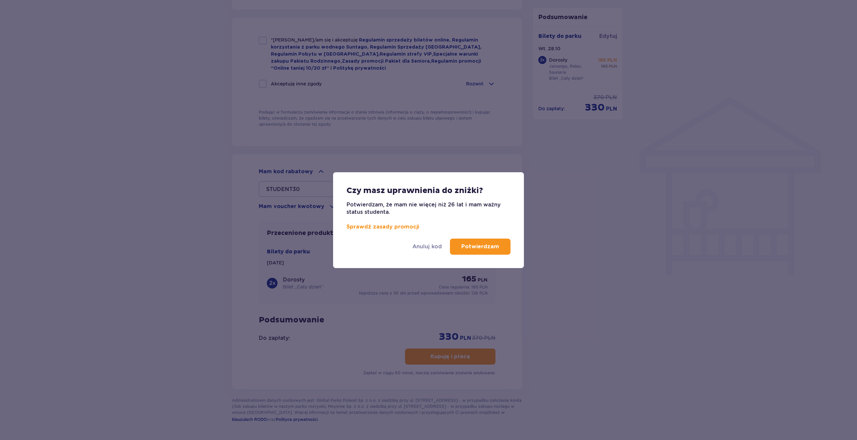
click at [479, 244] on p "Potwierdzam" at bounding box center [480, 246] width 38 height 7
